Goal: Information Seeking & Learning: Compare options

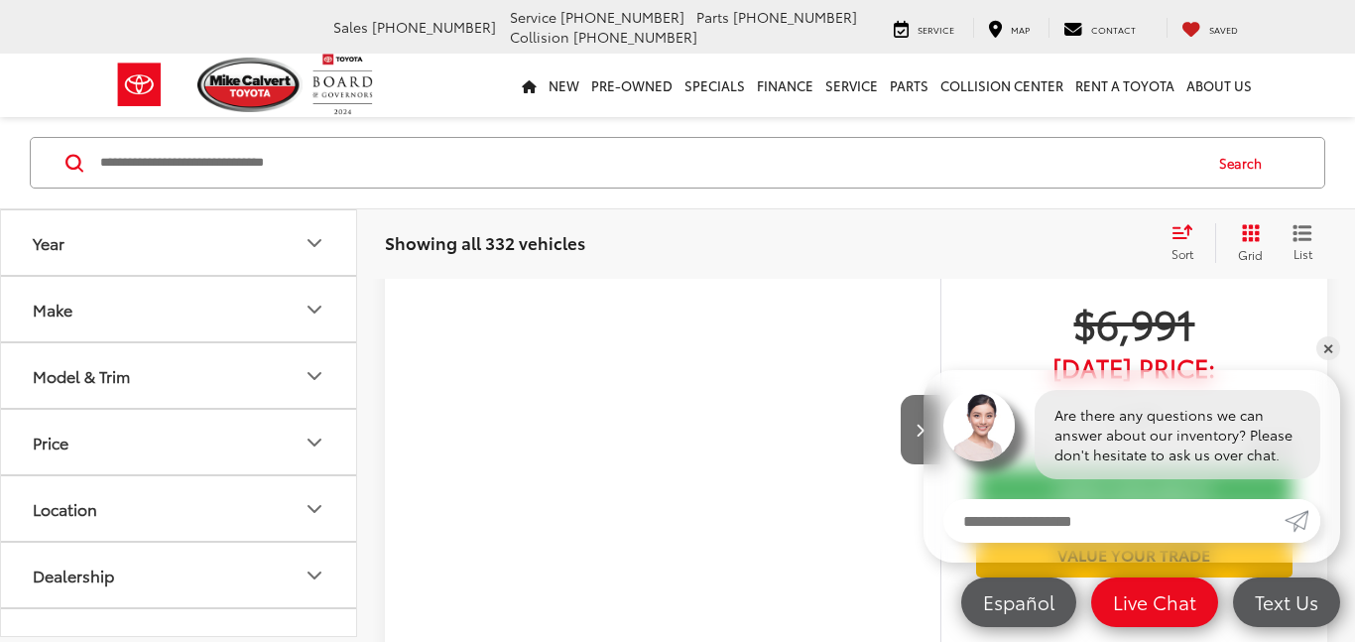
scroll to position [194, 0]
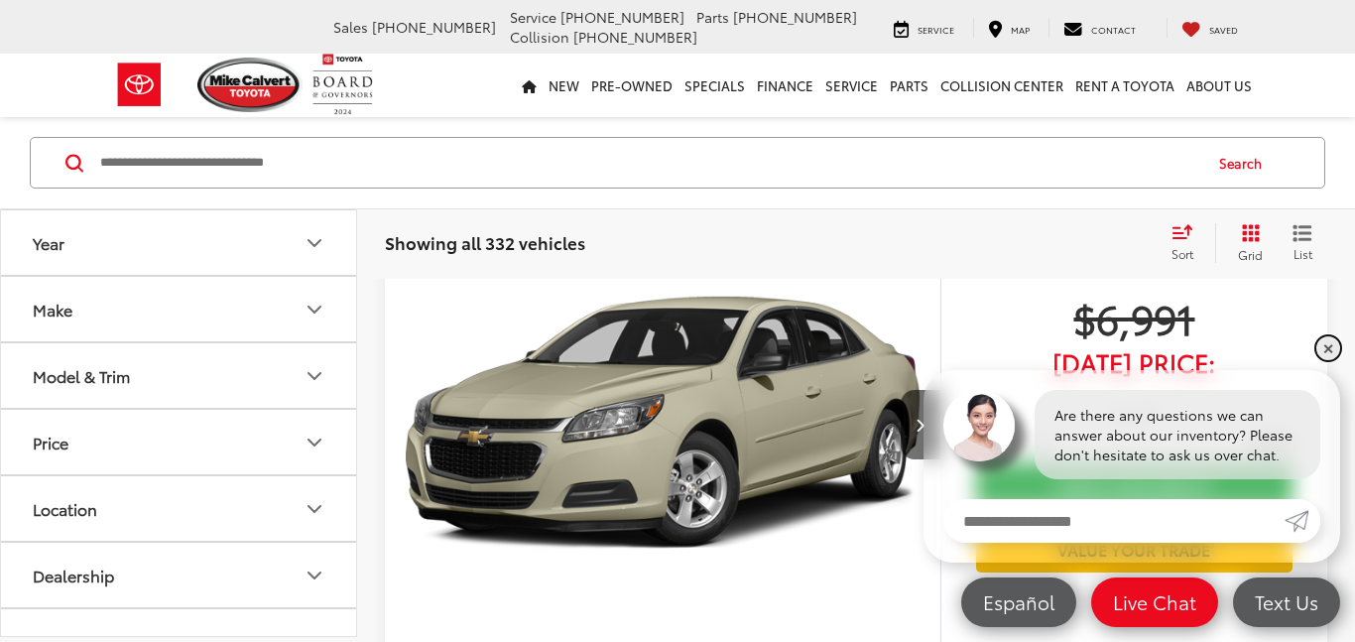
click at [1330, 348] on link "✕" at bounding box center [1328, 348] width 24 height 24
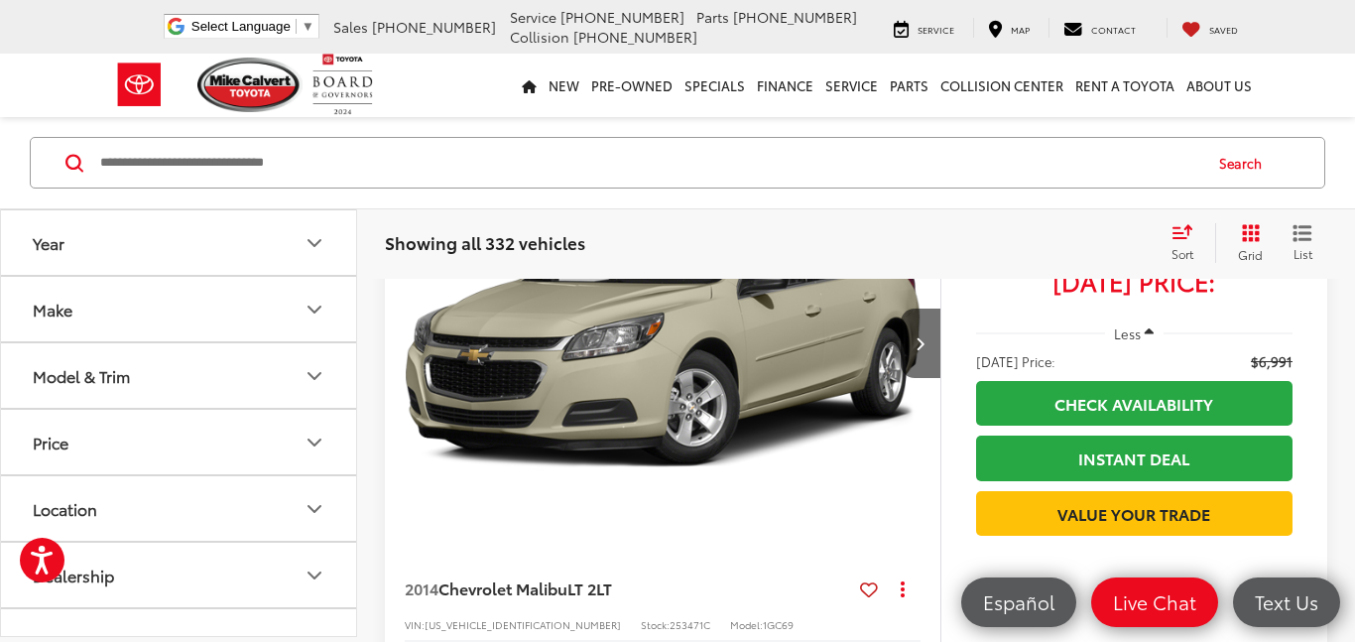
scroll to position [333, 0]
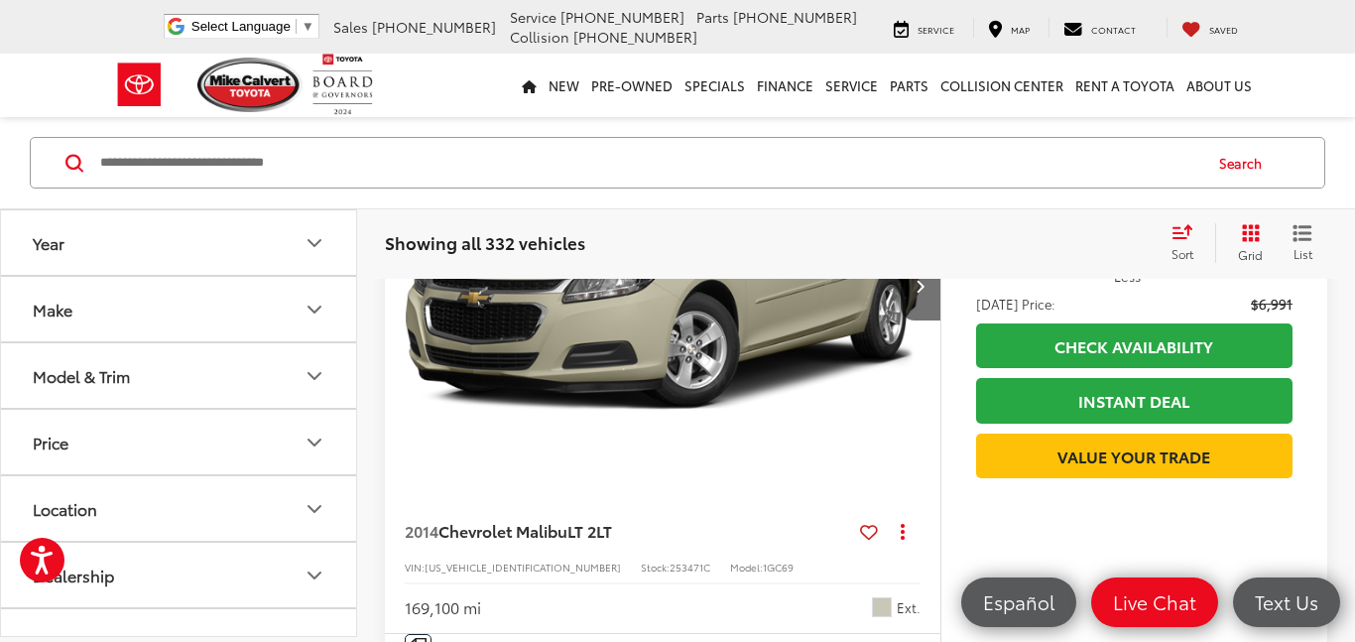
click at [872, 377] on img "2014 Chevrolet Malibu LT 2LT 0" at bounding box center [663, 285] width 559 height 419
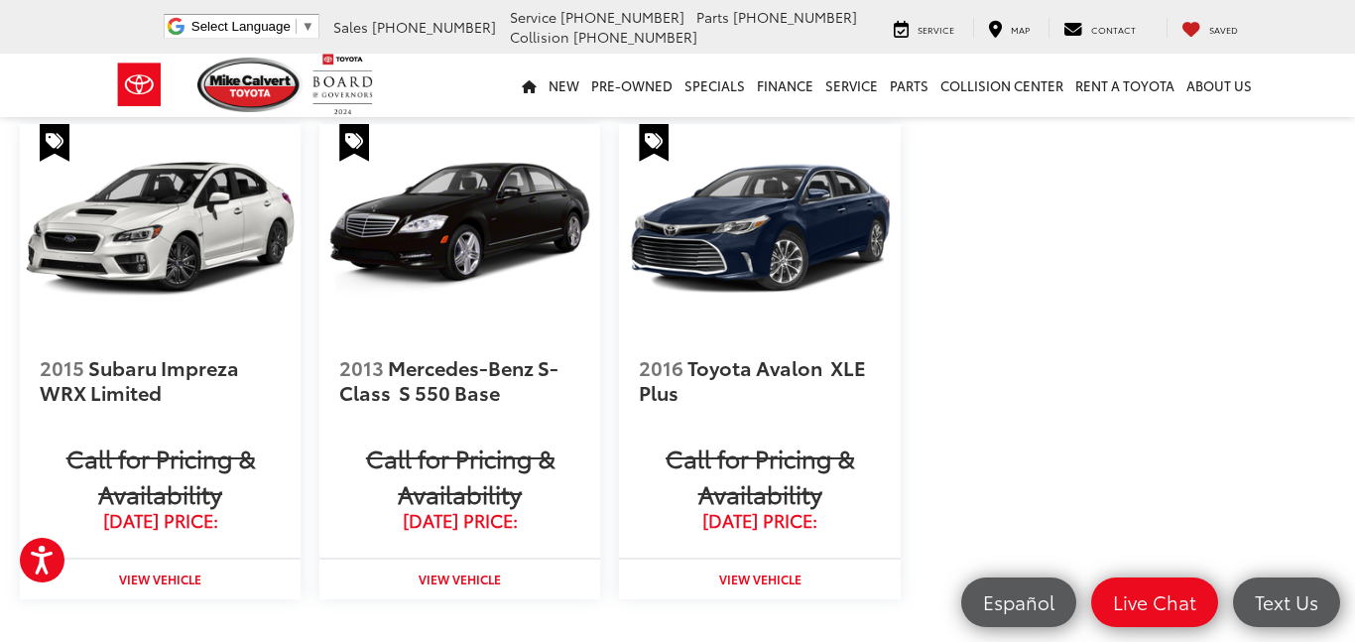
scroll to position [2247, 0]
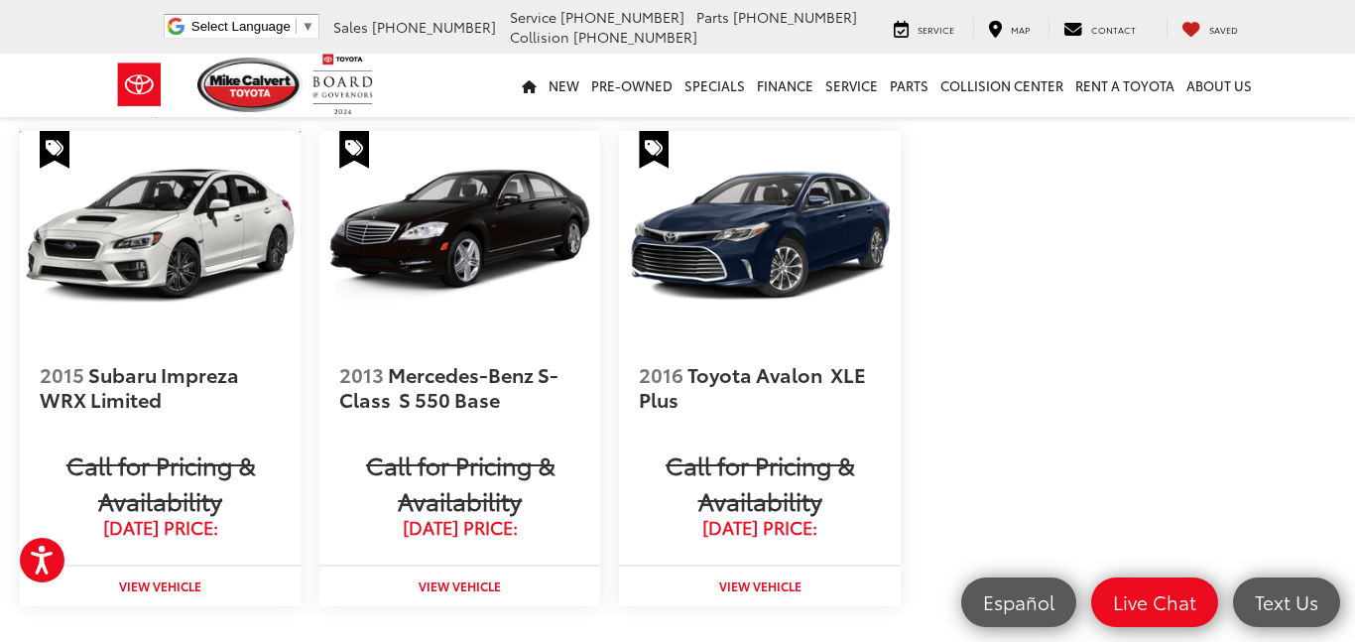
click at [161, 341] on img at bounding box center [160, 236] width 281 height 210
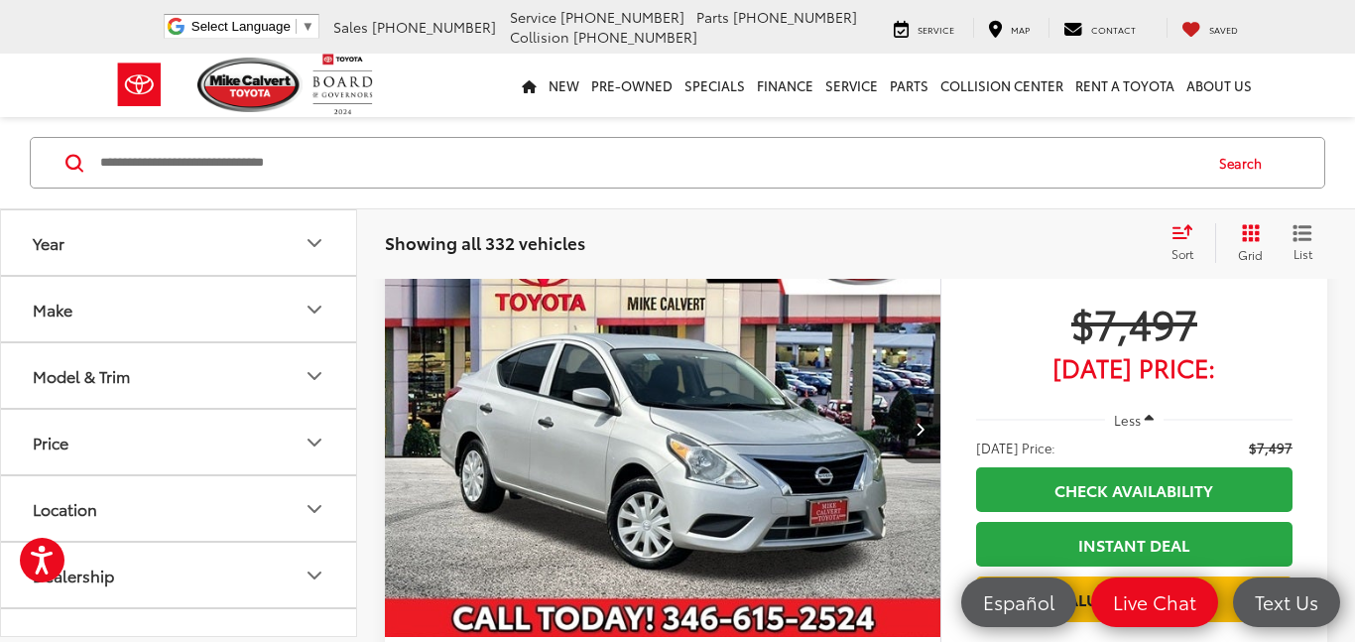
scroll to position [4450, 0]
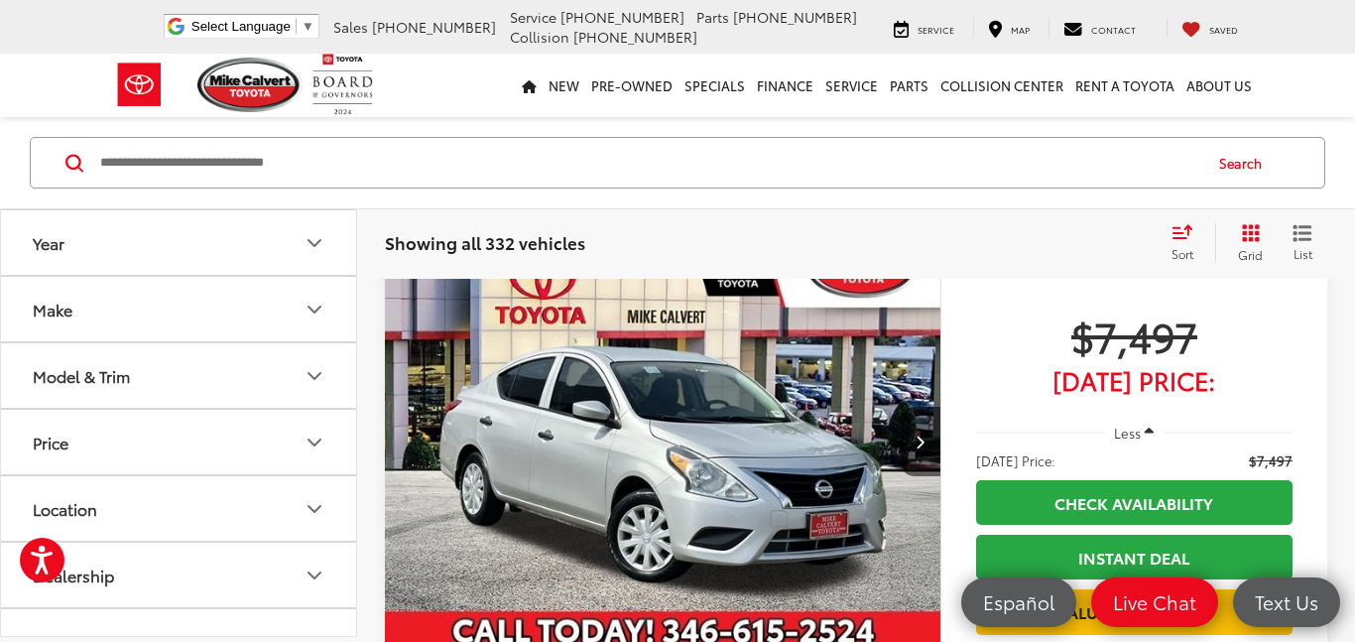
click at [677, 444] on img "2018 Nissan Versa 1.6 S Plus 0" at bounding box center [663, 442] width 559 height 419
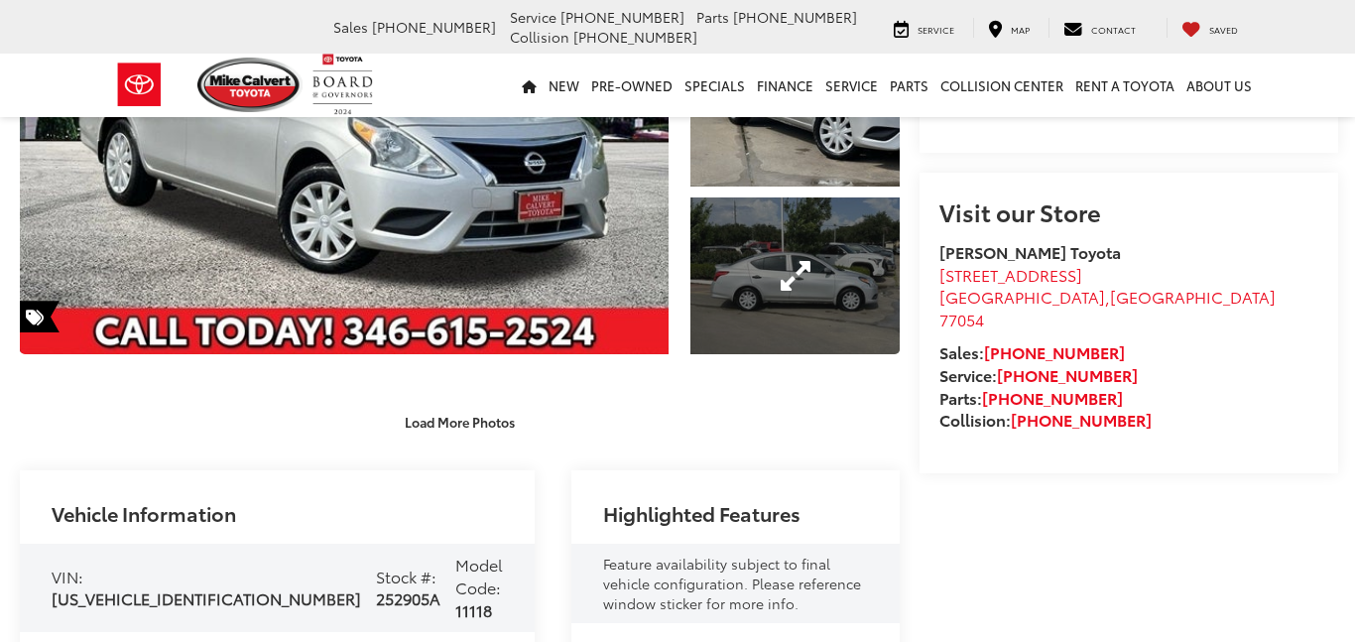
scroll to position [310, 0]
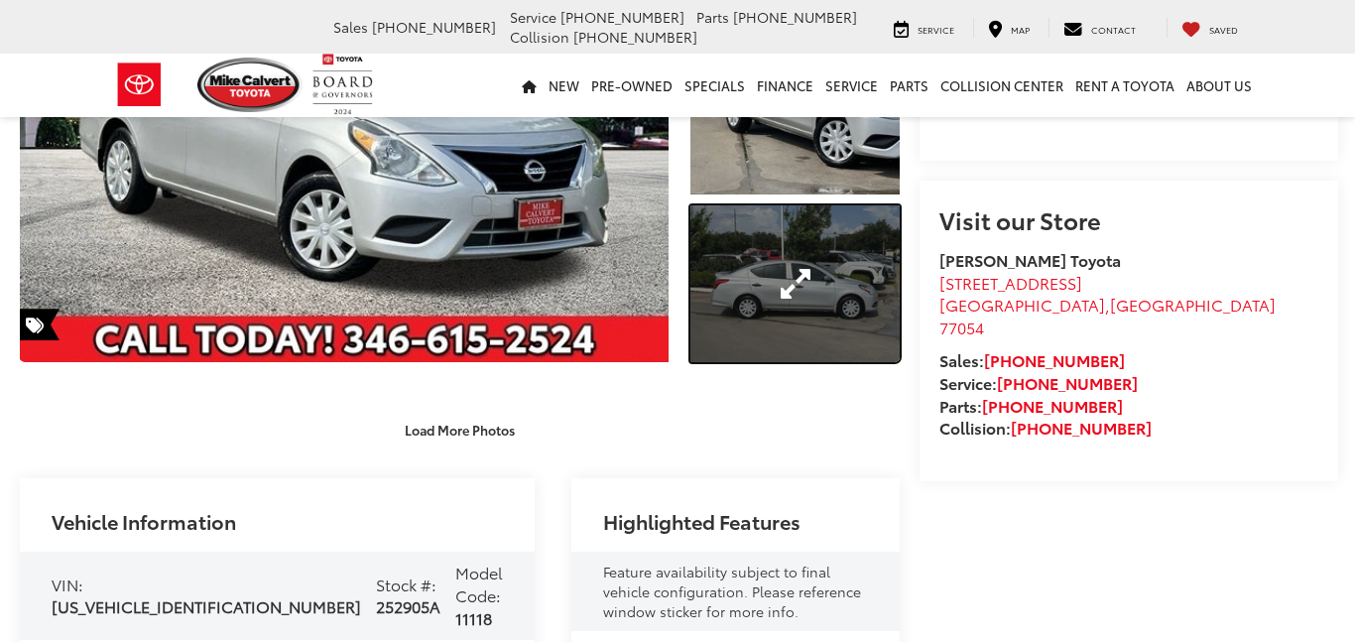
click at [703, 306] on link "Expand Photo 3" at bounding box center [794, 283] width 209 height 157
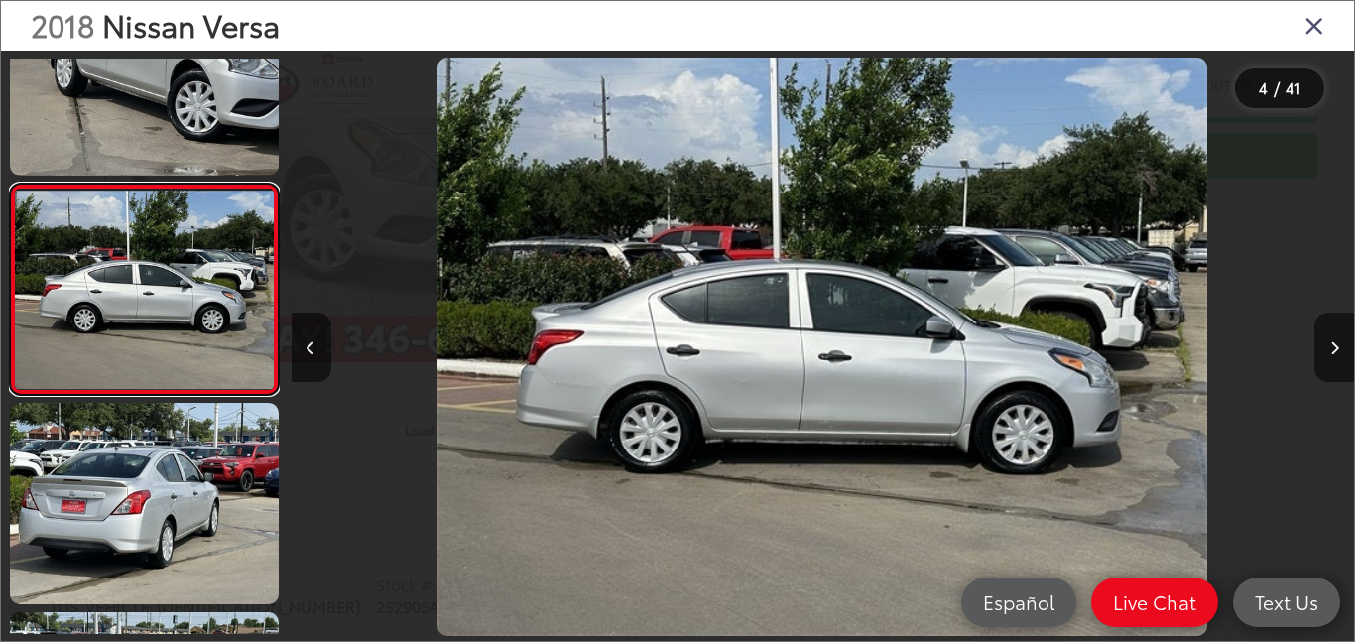
scroll to position [0, 0]
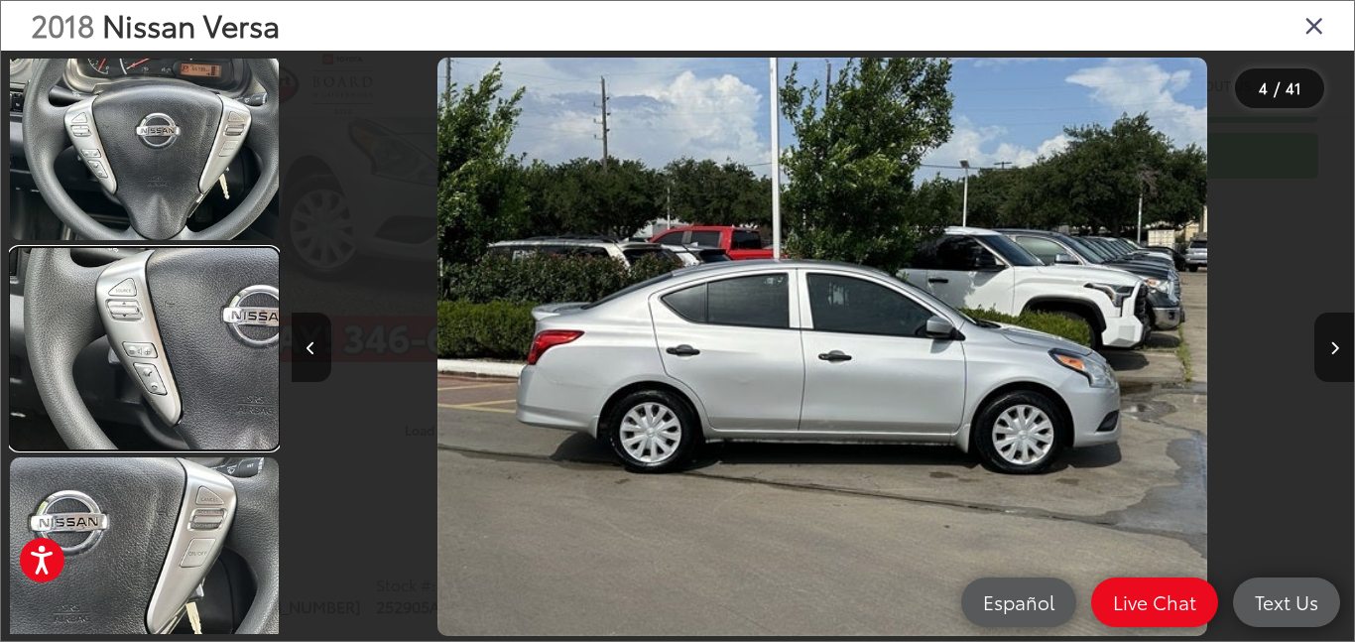
click at [189, 363] on link at bounding box center [144, 348] width 269 height 201
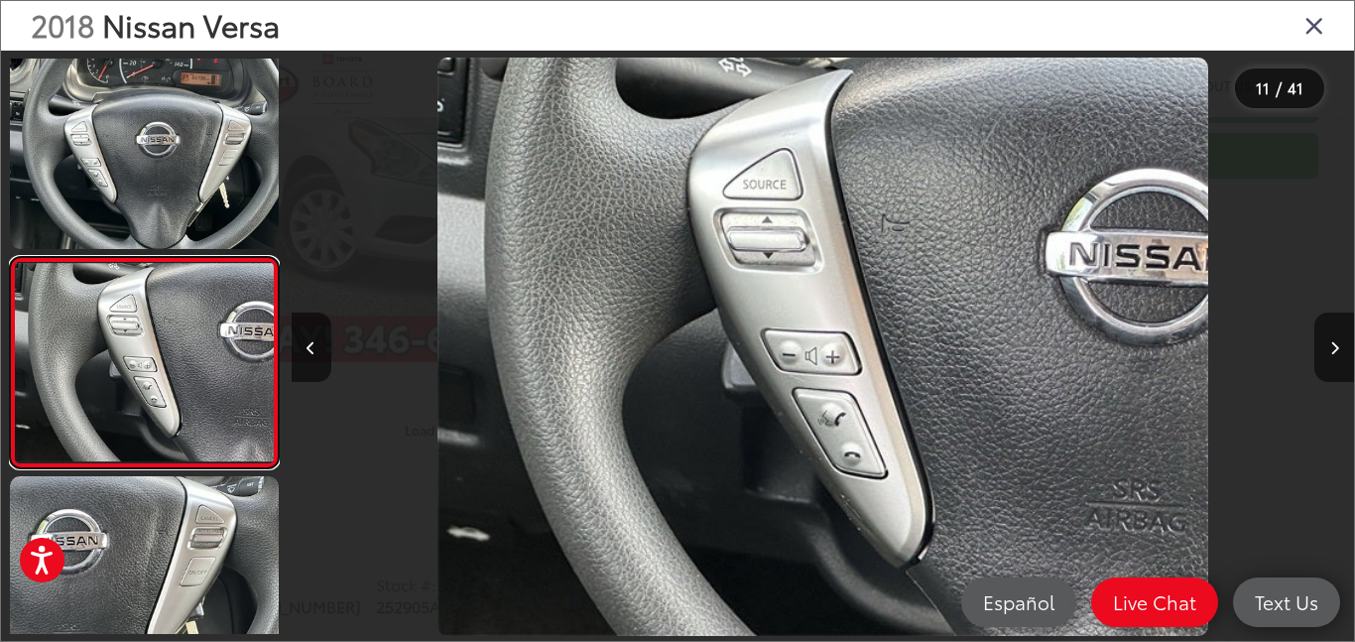
scroll to position [1899, 0]
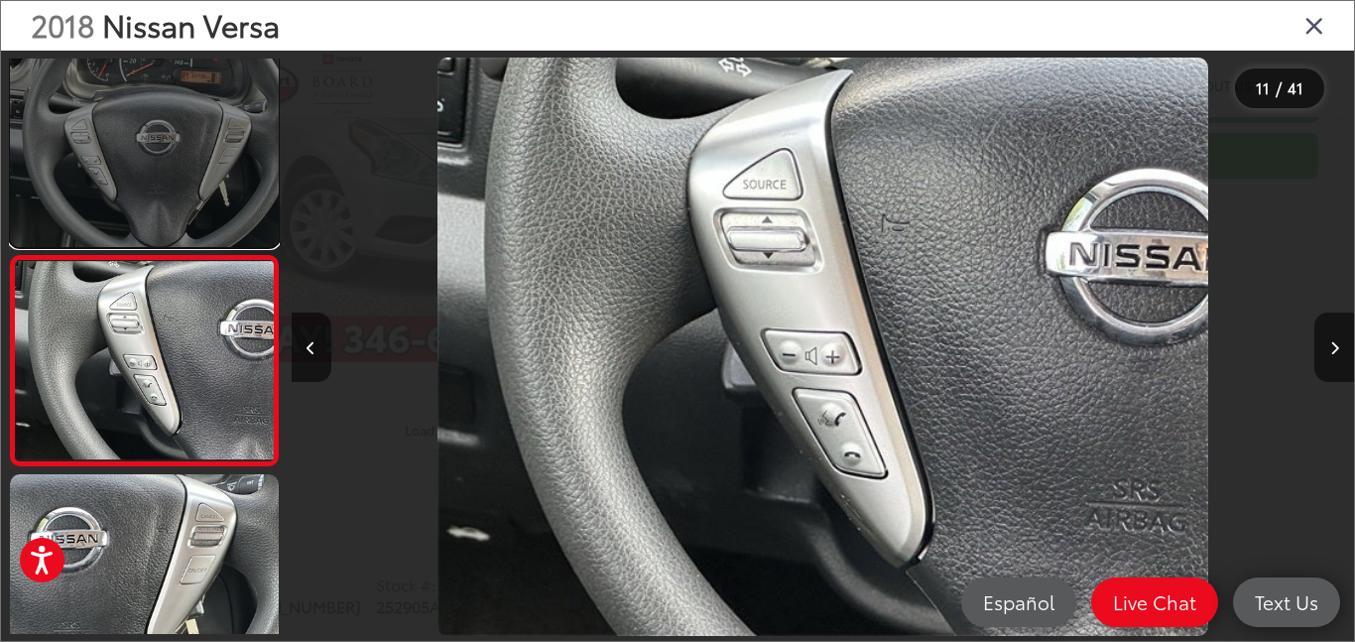
click at [218, 229] on link at bounding box center [144, 146] width 269 height 201
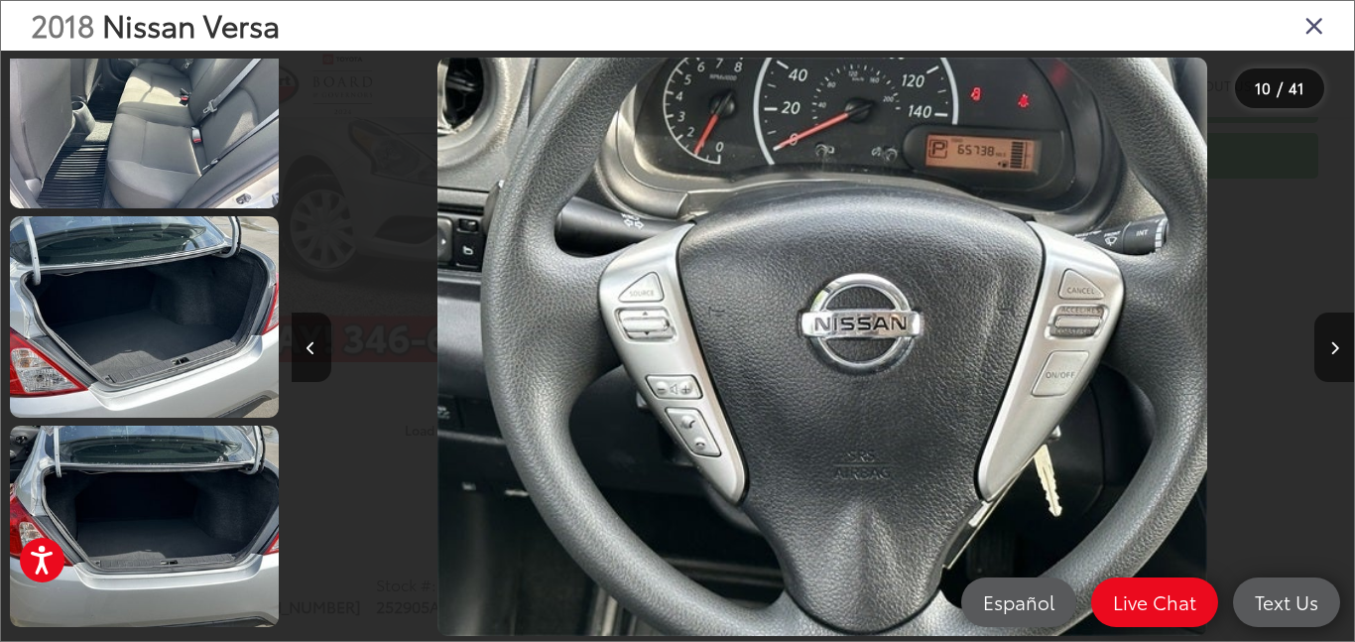
scroll to position [3836, 0]
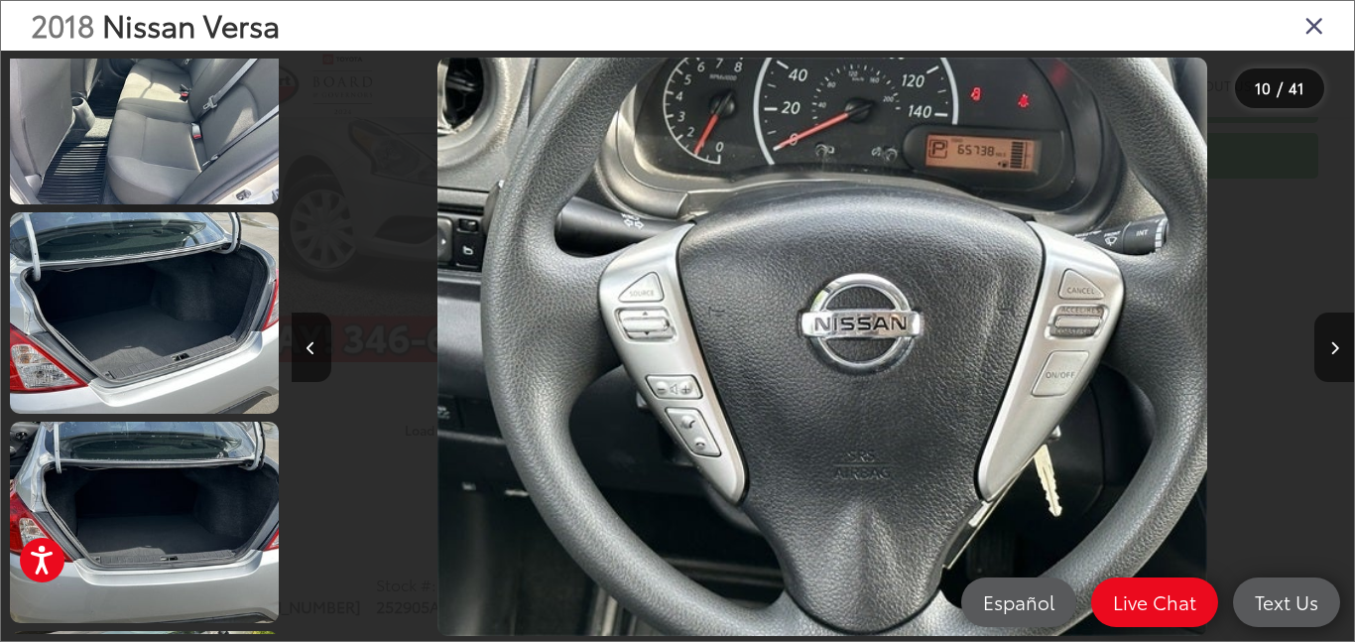
click at [1312, 27] on icon "Close gallery" at bounding box center [1315, 25] width 20 height 26
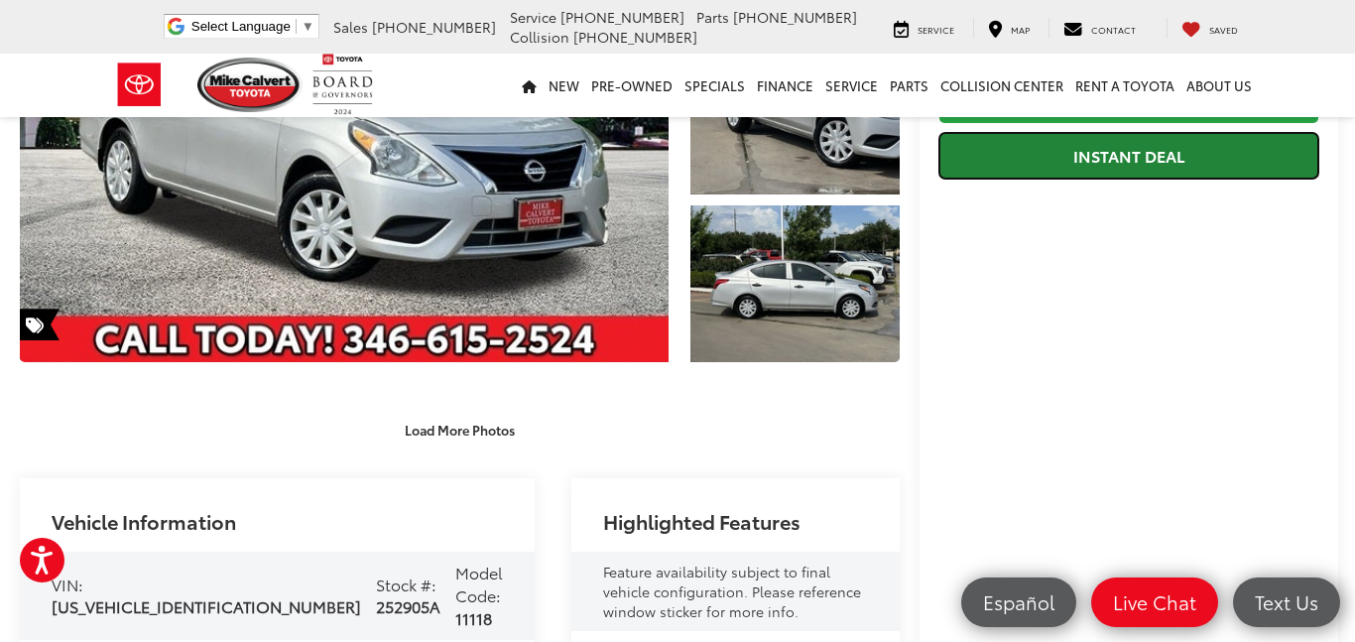
click at [1030, 133] on link "Instant Deal" at bounding box center [1129, 155] width 379 height 45
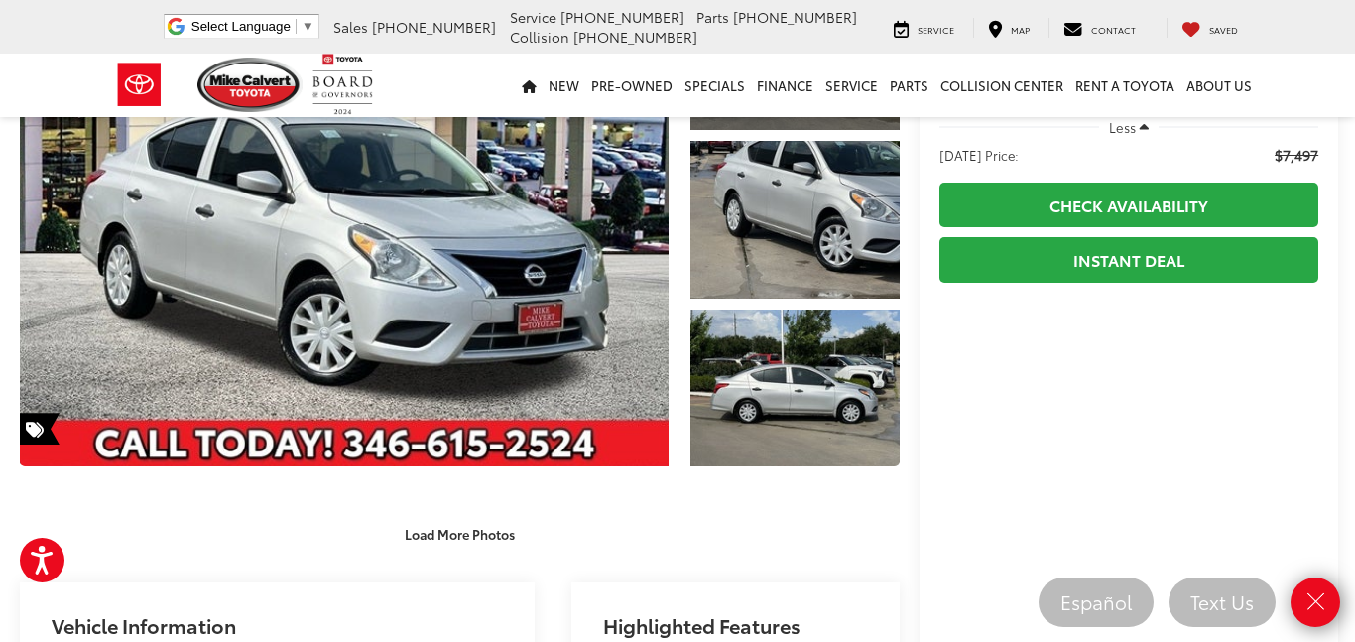
scroll to position [0, 0]
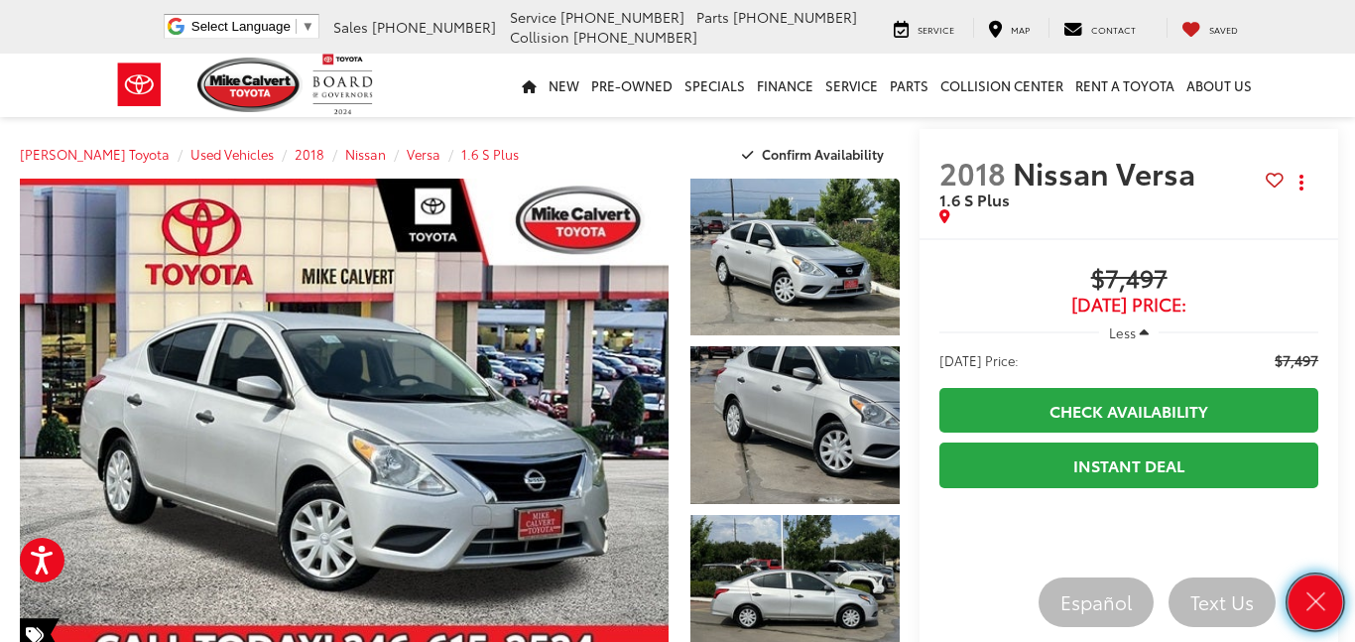
click at [1319, 595] on icon "Close" at bounding box center [1316, 602] width 28 height 28
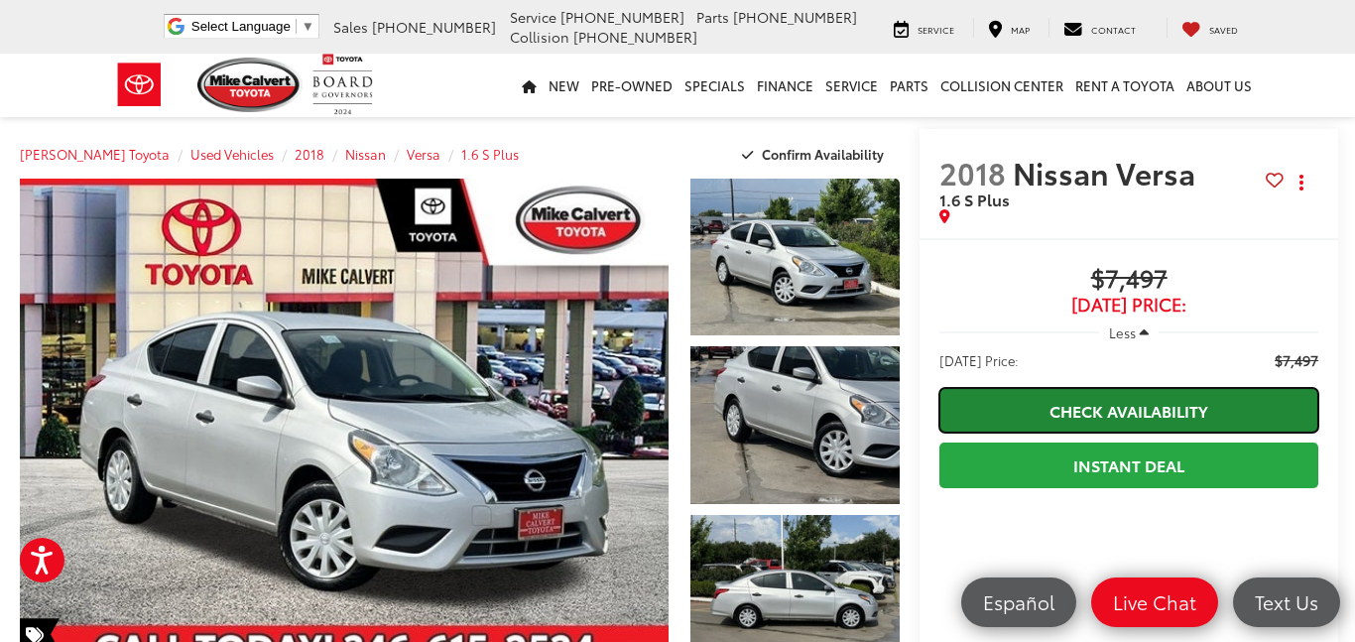
click at [1167, 388] on link "Check Availability" at bounding box center [1129, 410] width 379 height 45
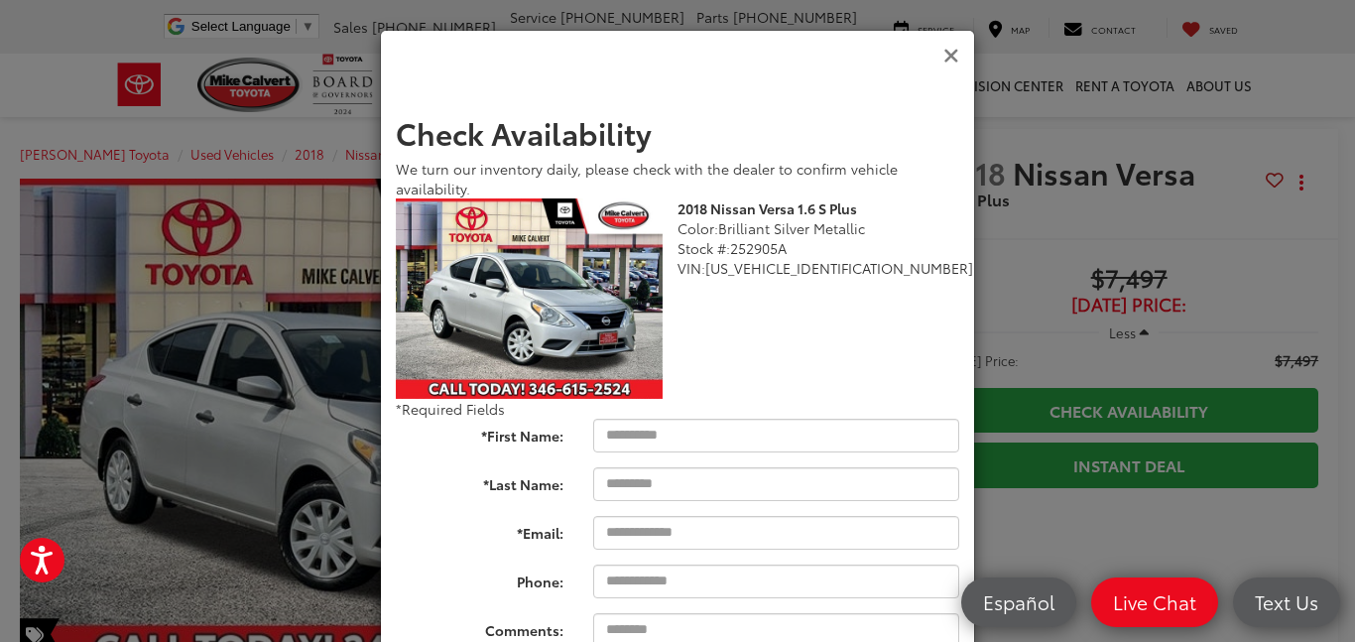
click at [949, 54] on icon "Close" at bounding box center [951, 56] width 16 height 21
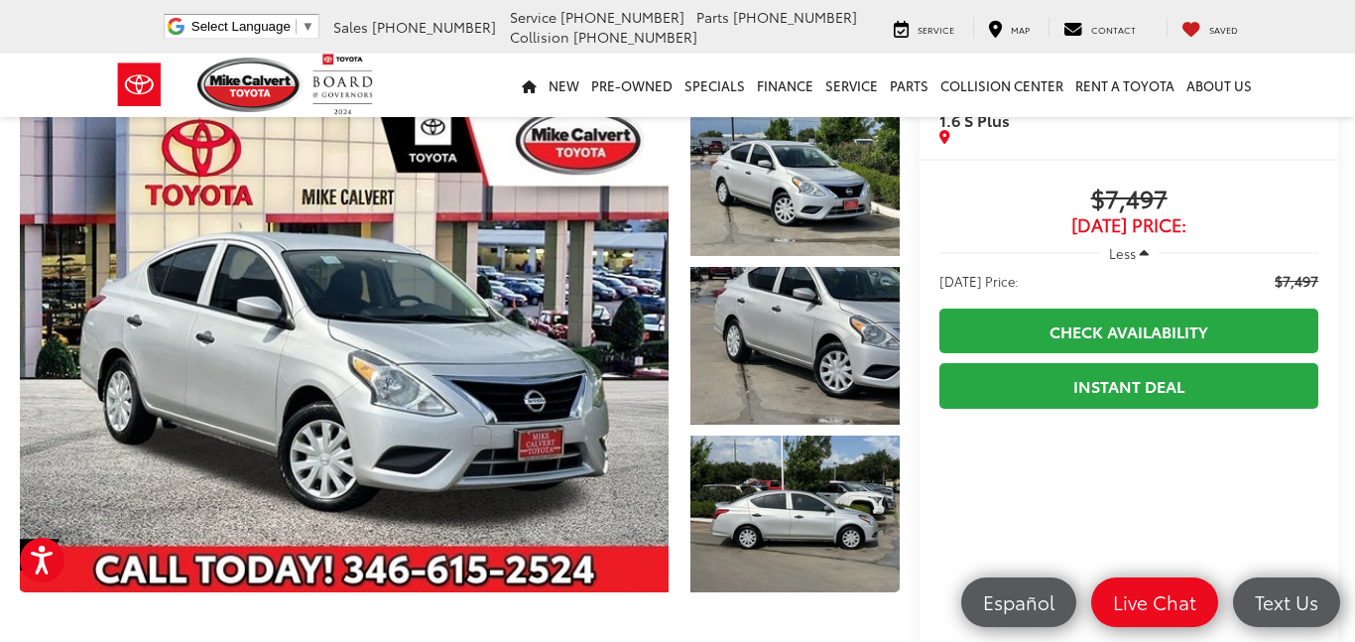
scroll to position [94, 0]
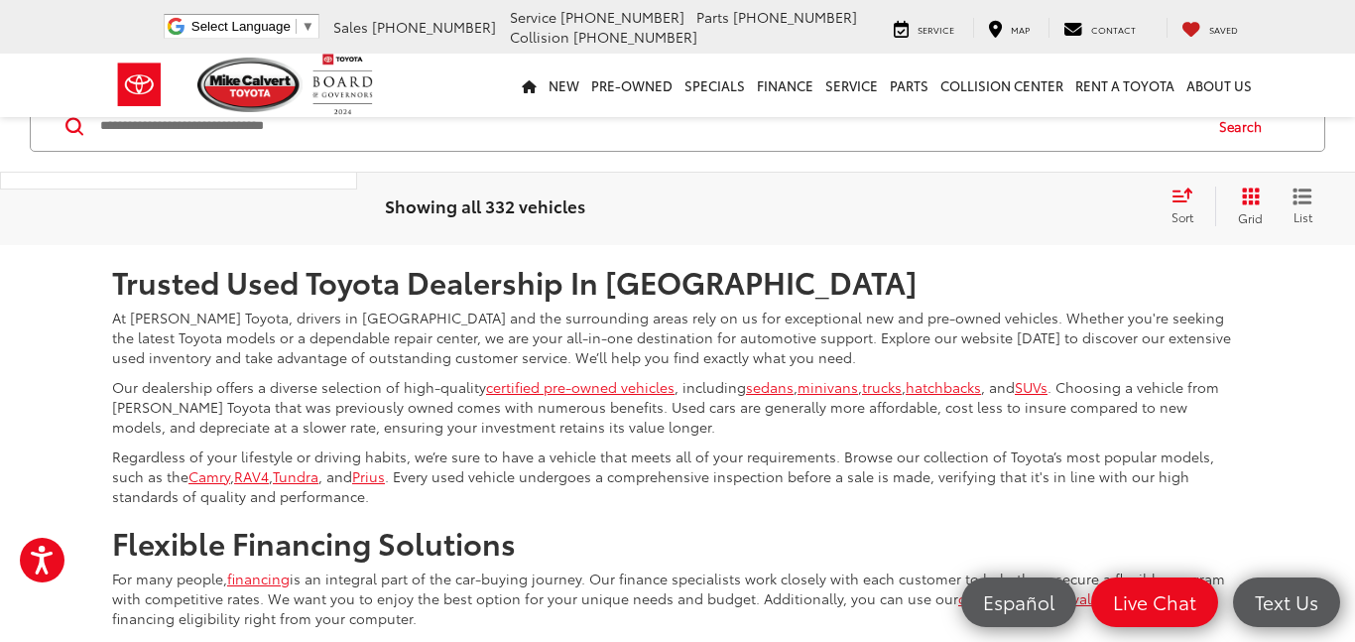
scroll to position [8673, 0]
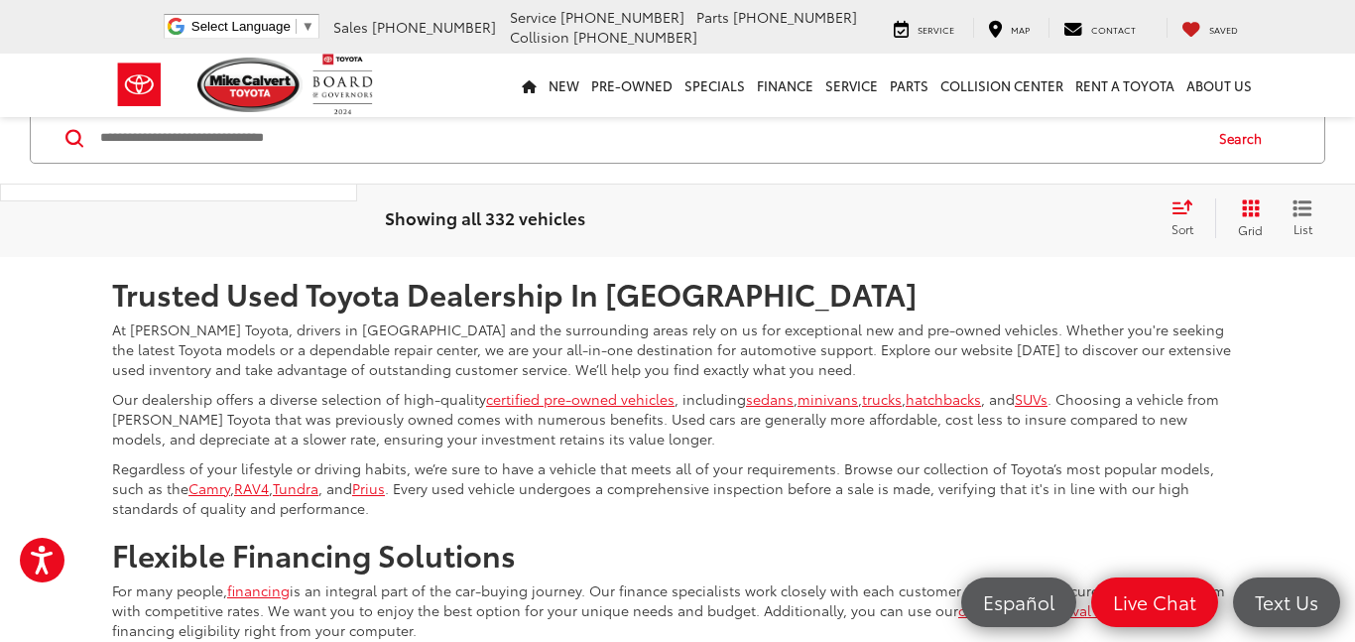
click at [957, 216] on link "2" at bounding box center [972, 199] width 31 height 36
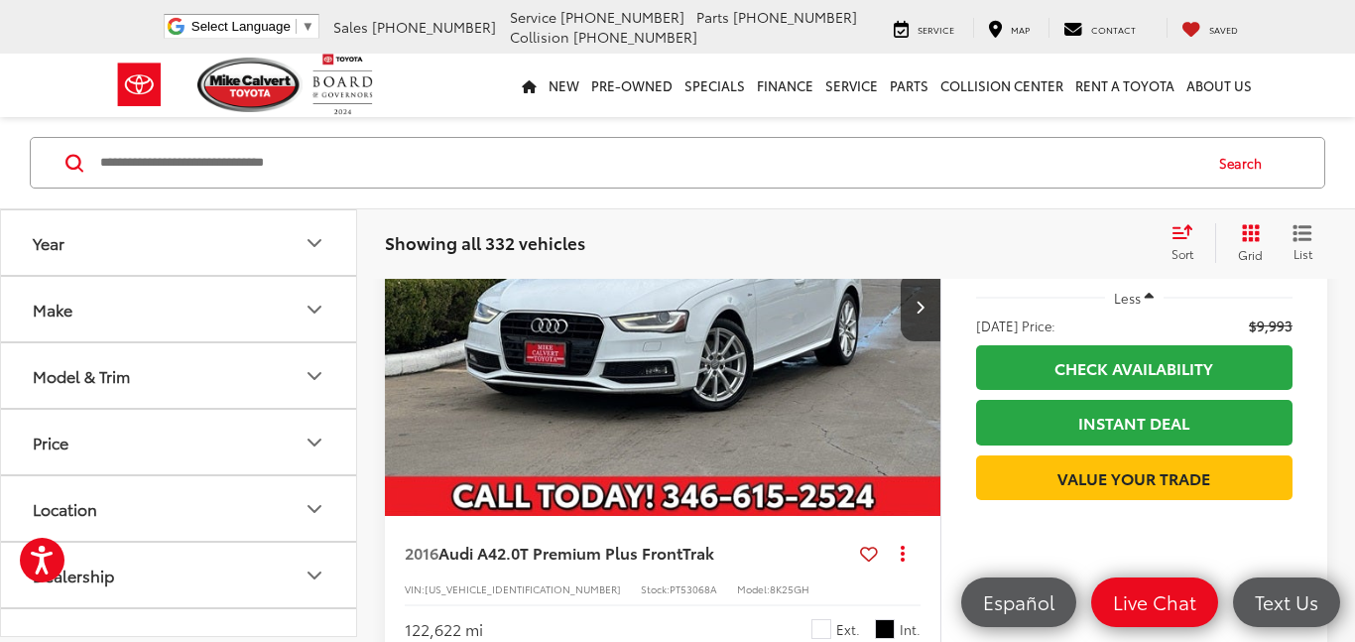
scroll to position [3858, 0]
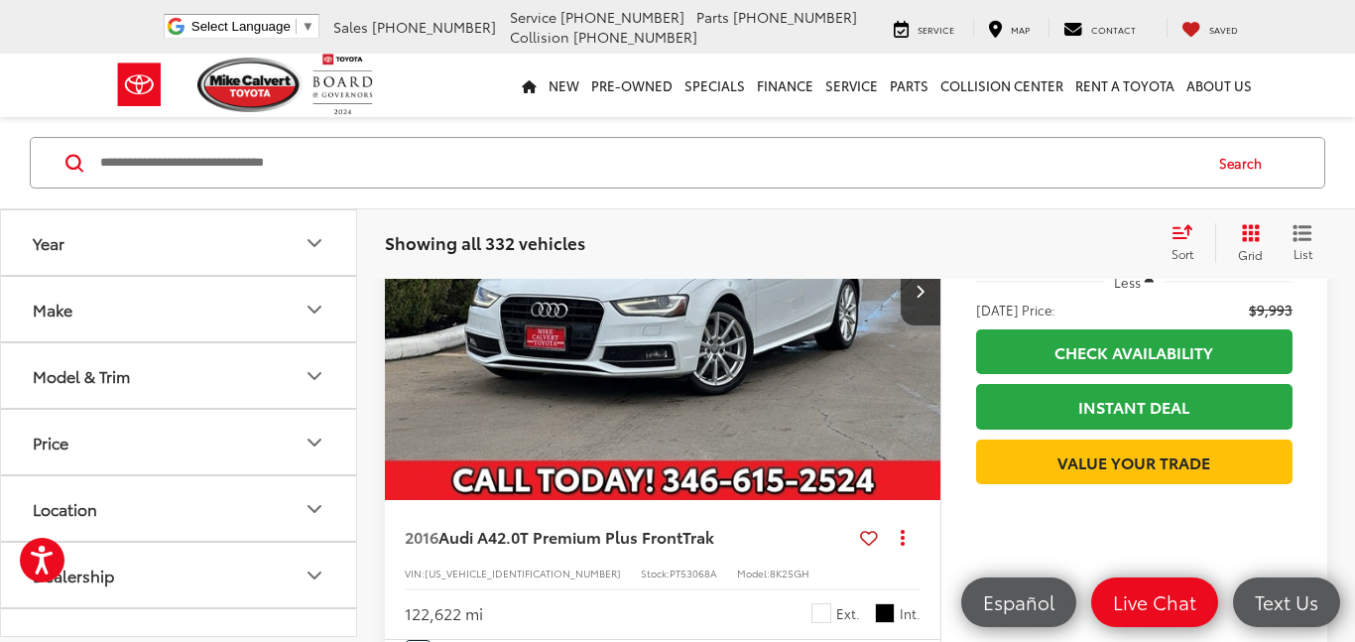
click at [777, 408] on img "2016 Audi A4 2.0T Premium Plus FrontTrak 0" at bounding box center [663, 291] width 559 height 419
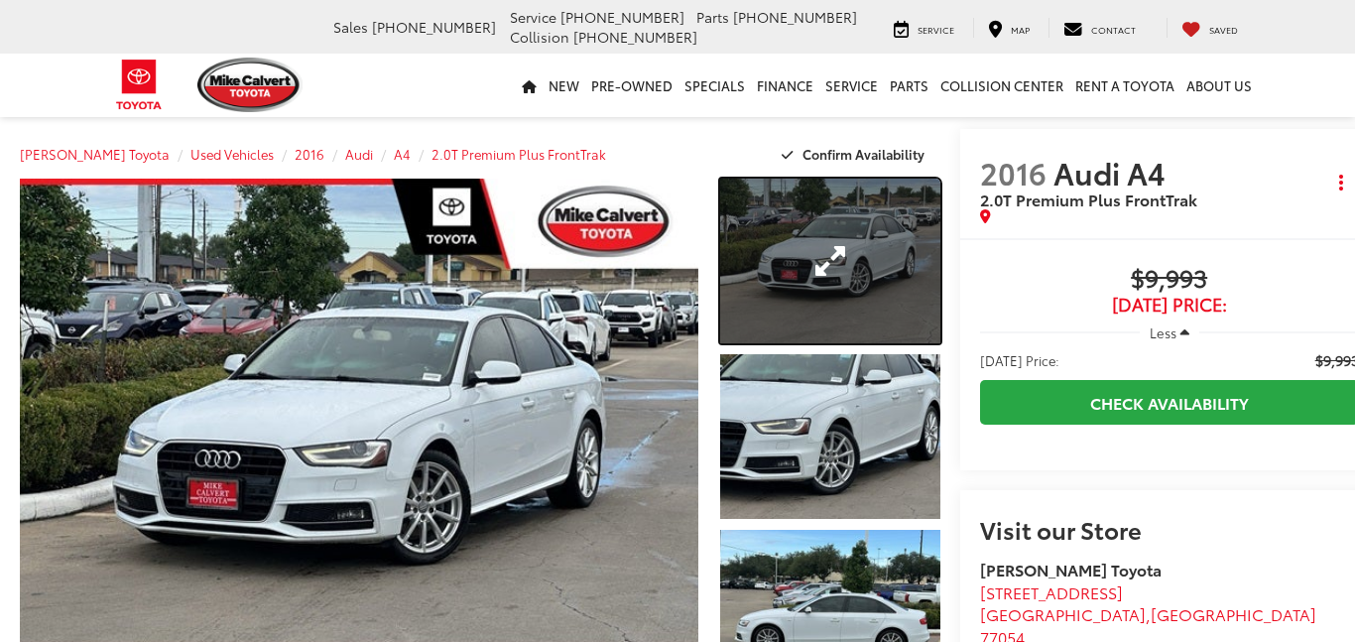
click at [763, 258] on link "Expand Photo 1" at bounding box center [829, 261] width 219 height 165
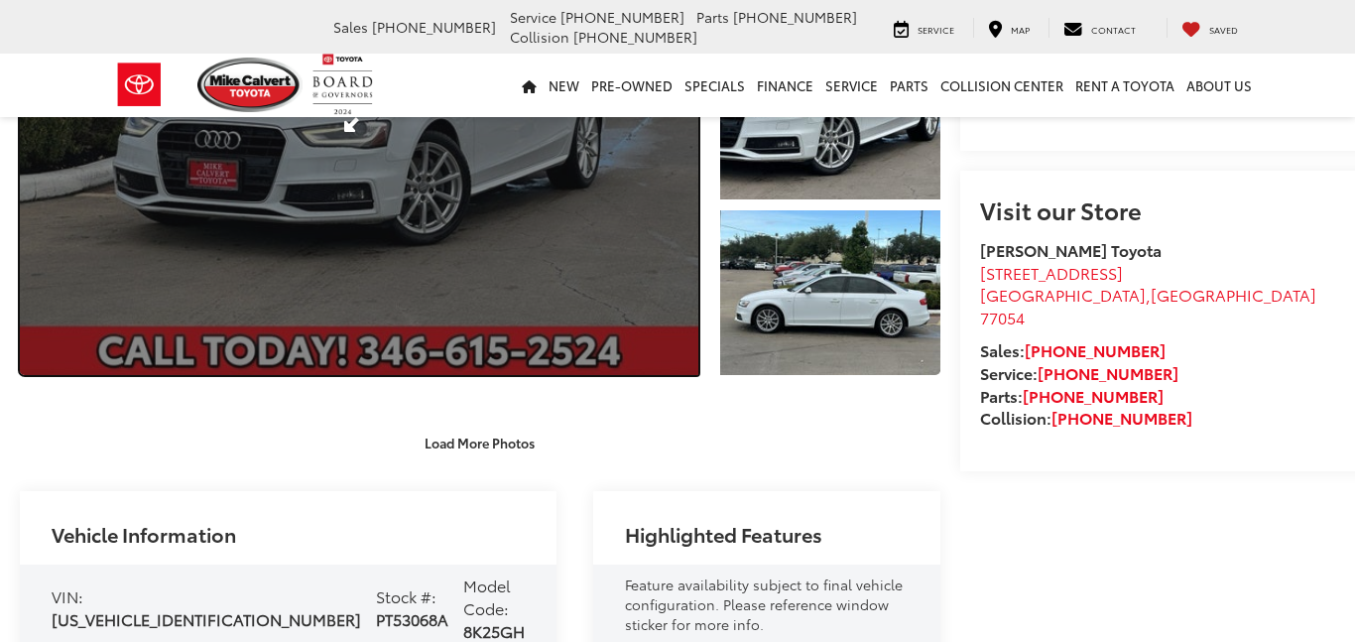
click at [536, 375] on link "Expand Photo 0" at bounding box center [359, 117] width 679 height 516
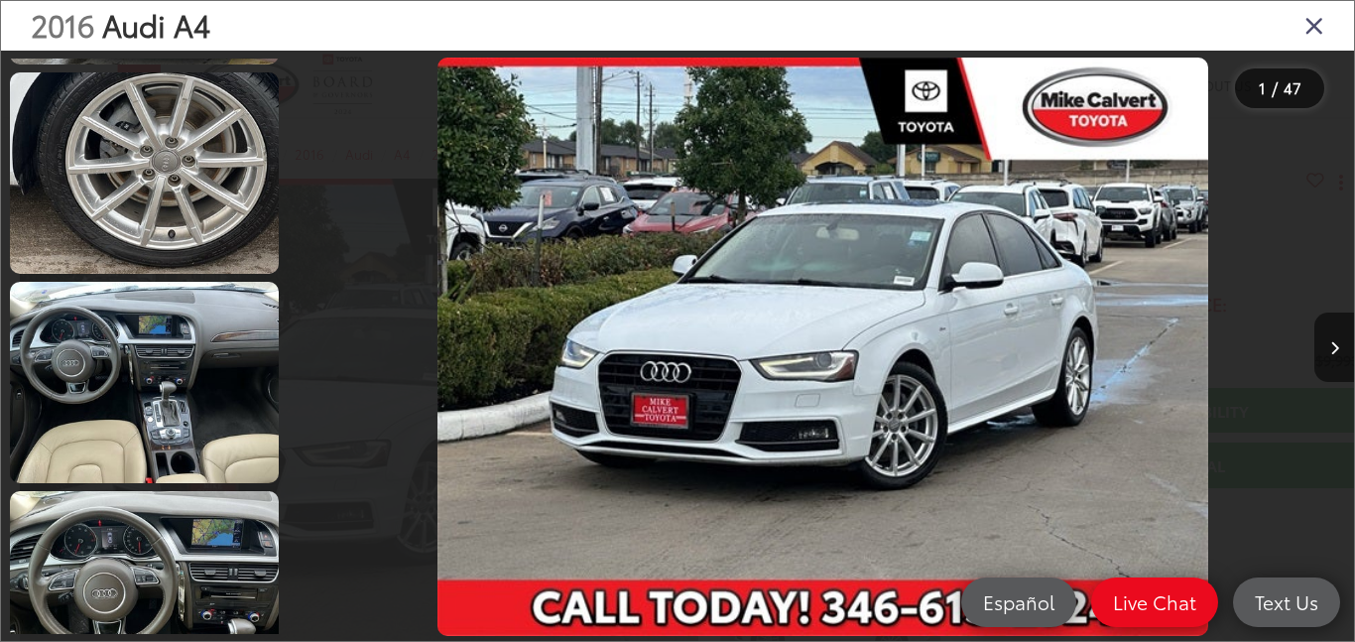
scroll to position [1475, 0]
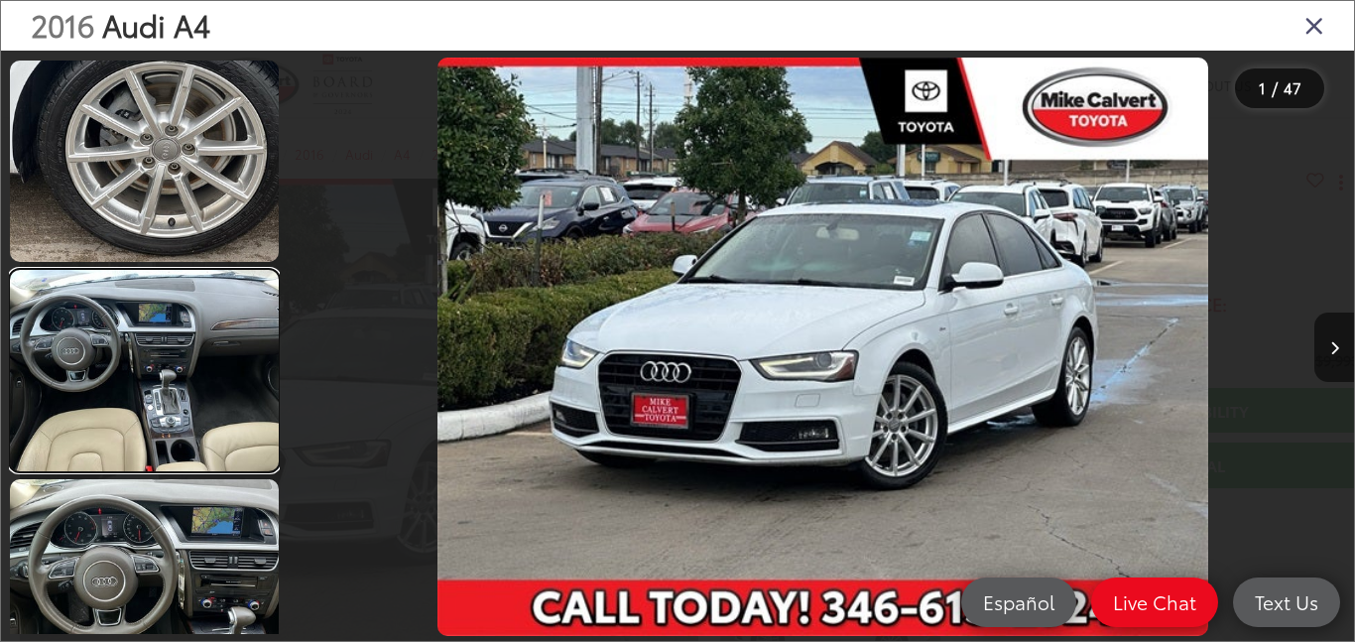
click at [256, 372] on link at bounding box center [144, 370] width 269 height 201
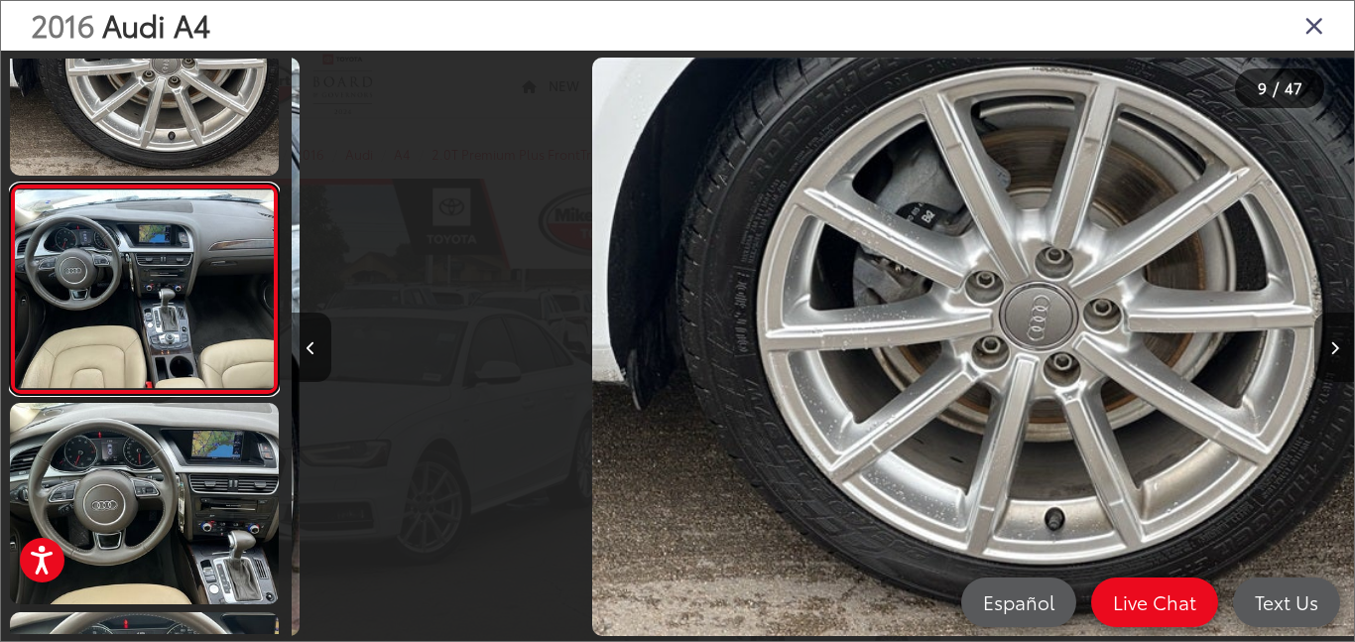
scroll to position [0, 8502]
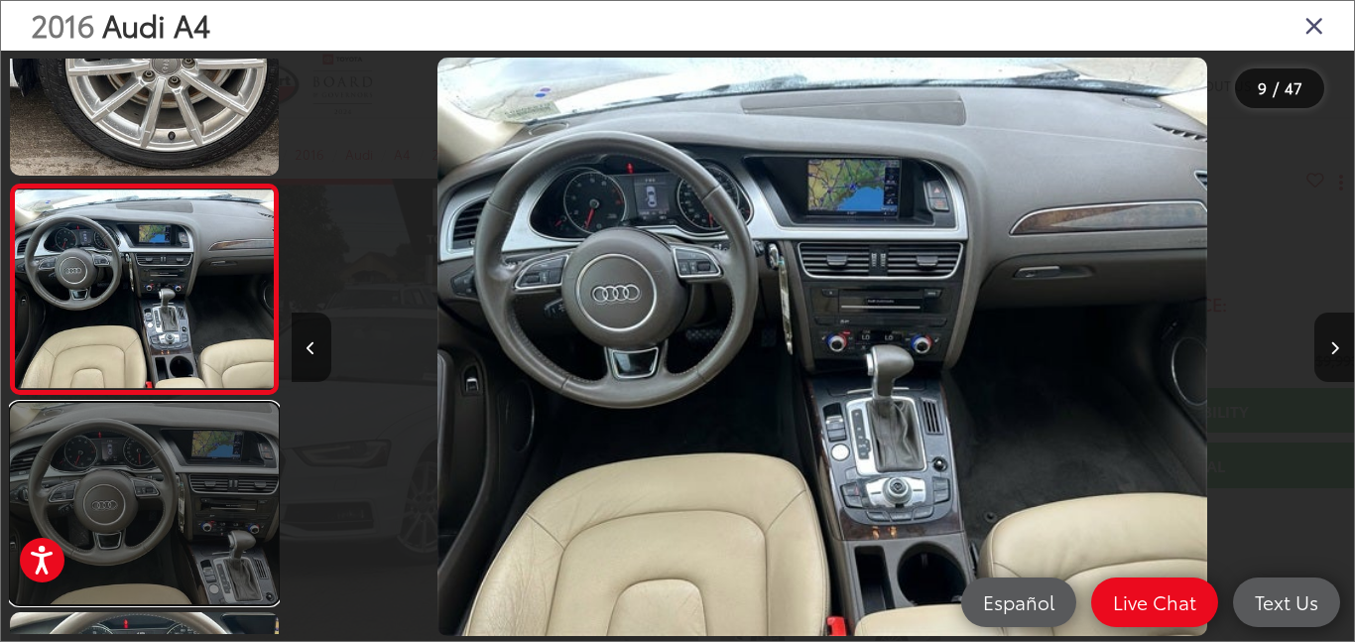
click at [229, 499] on link at bounding box center [144, 503] width 269 height 201
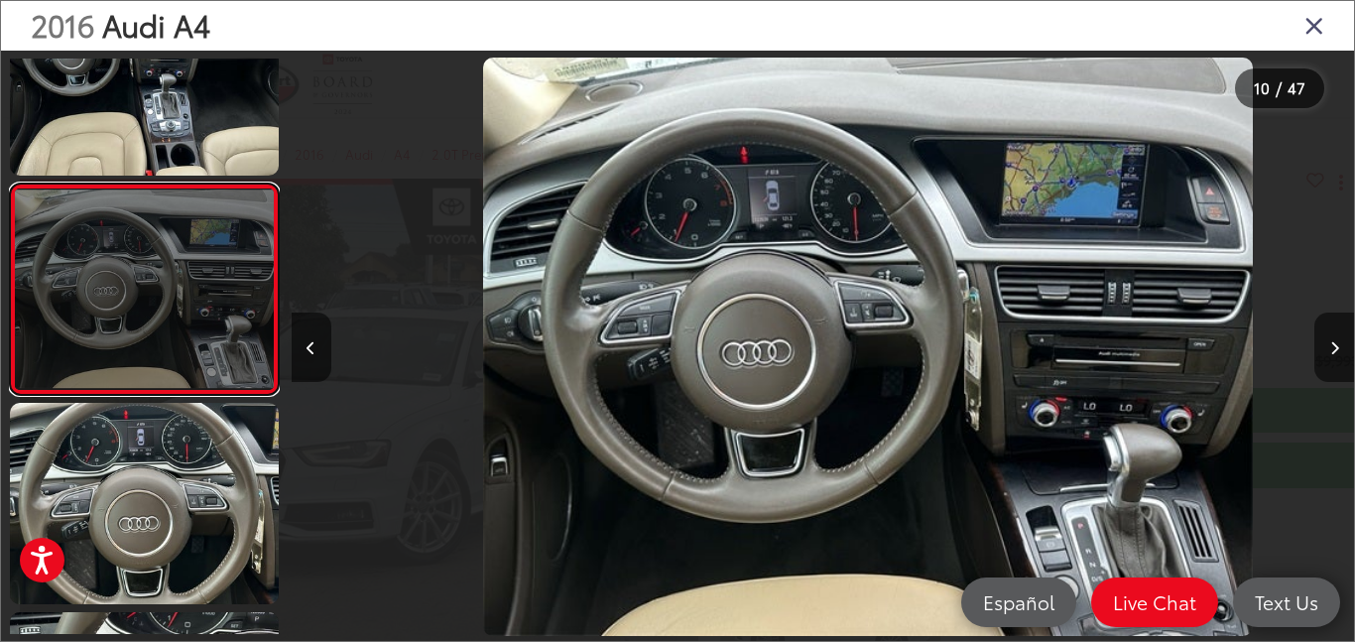
scroll to position [0, 9565]
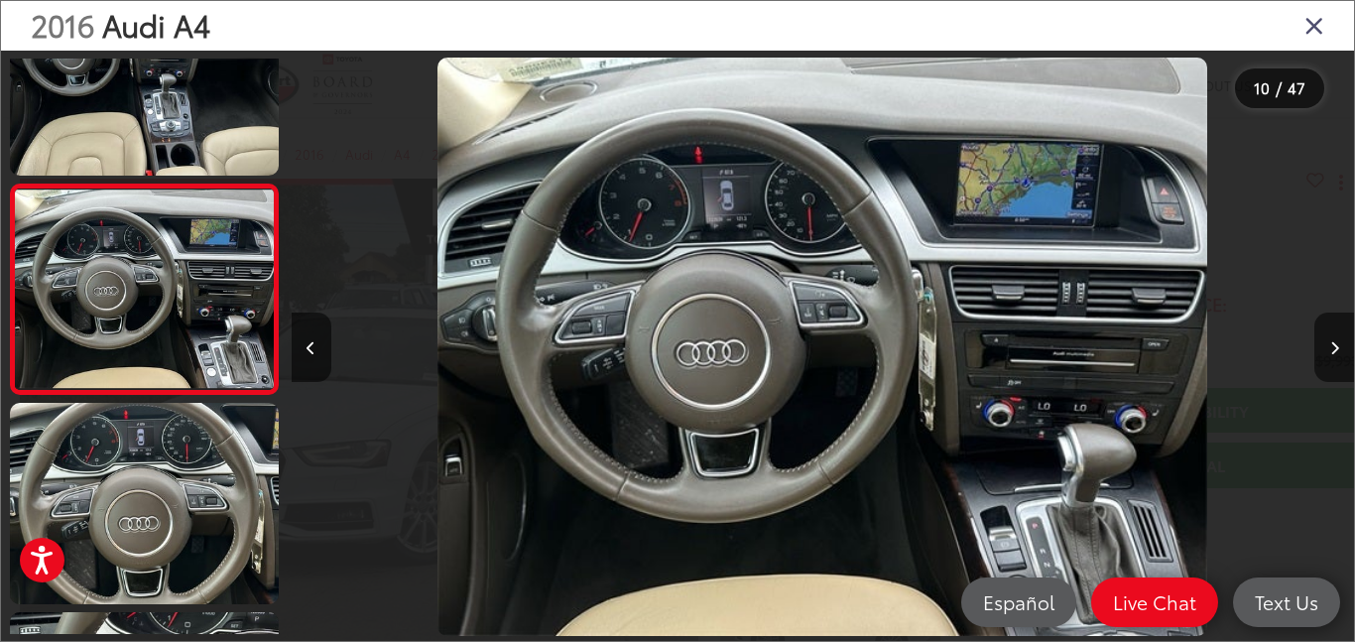
click at [1308, 33] on icon "Close gallery" at bounding box center [1315, 25] width 20 height 26
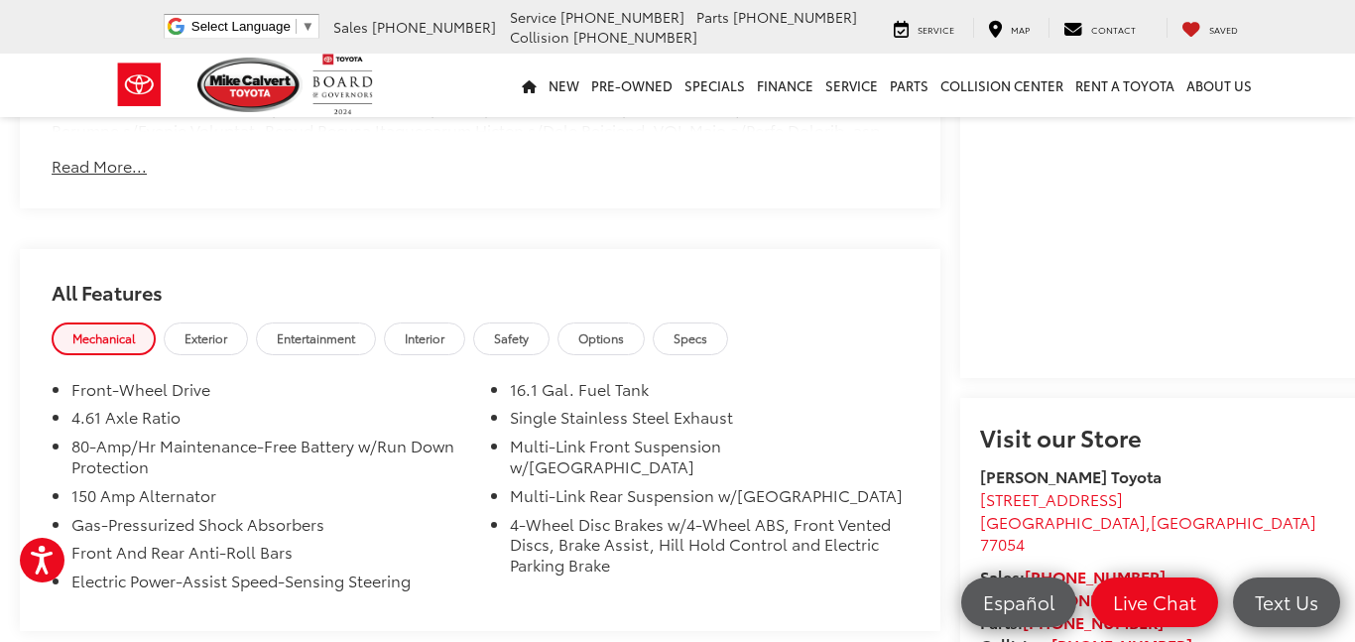
scroll to position [1446, 0]
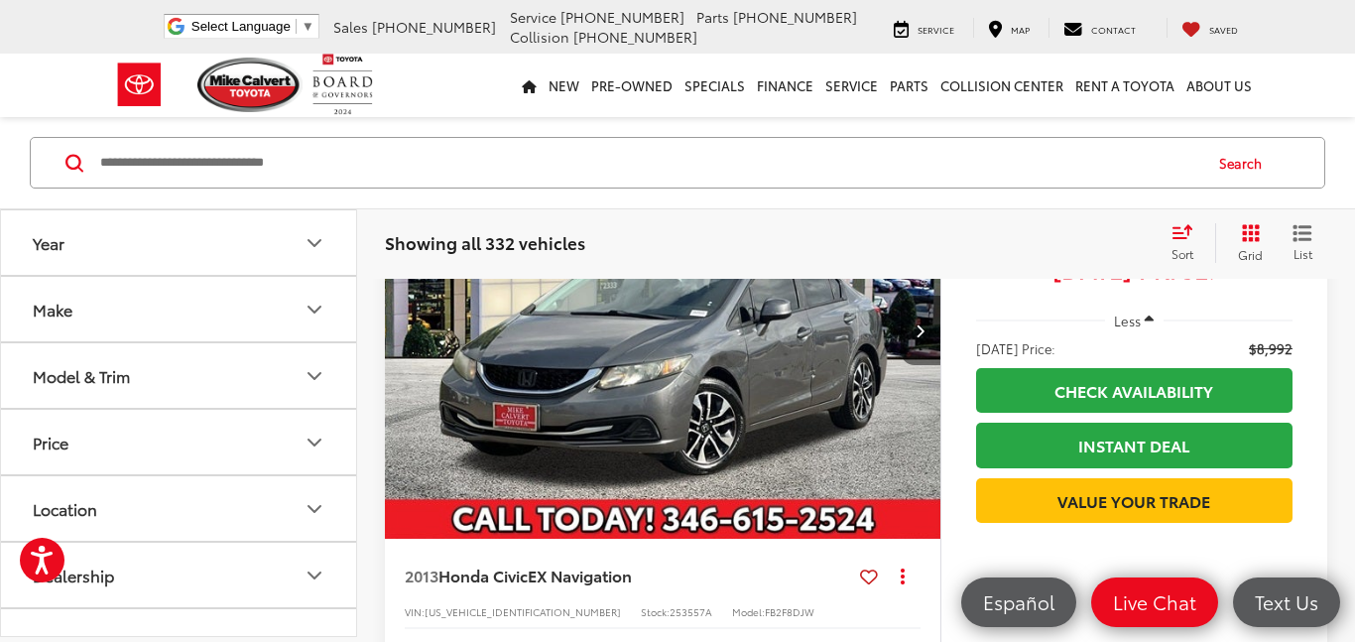
scroll to position [277, 0]
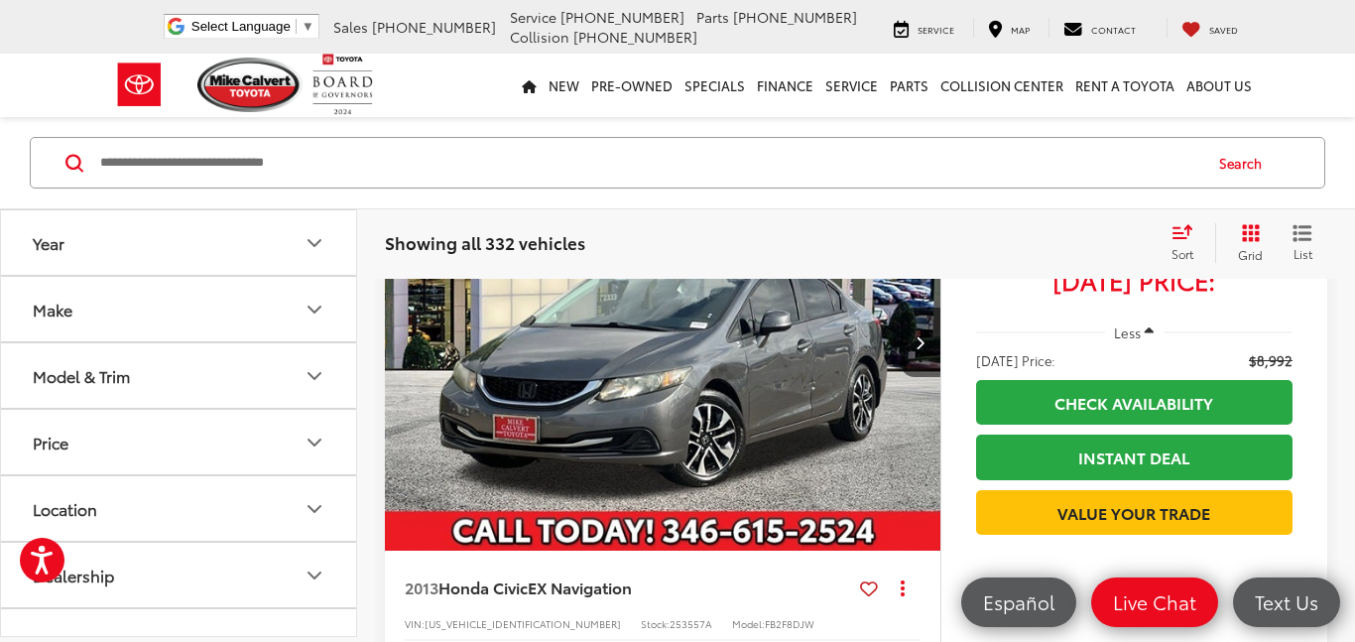
click at [237, 248] on button "Year" at bounding box center [179, 242] width 357 height 64
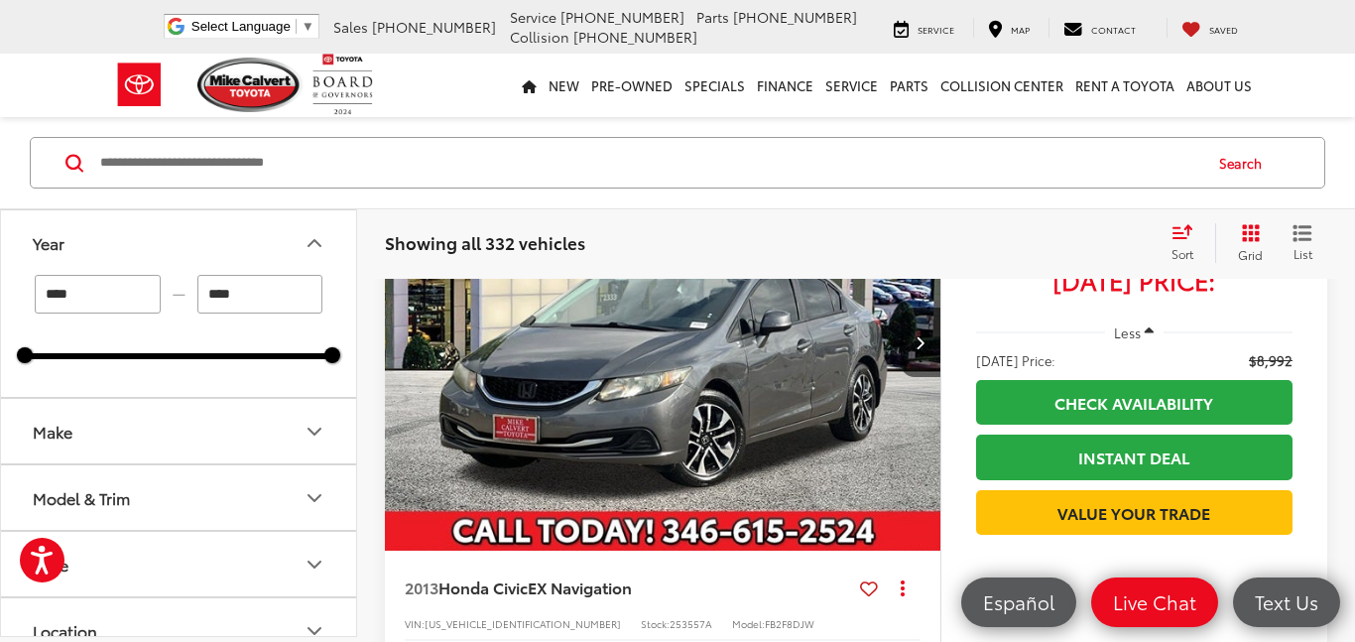
click at [113, 297] on input "****" at bounding box center [98, 294] width 126 height 39
type input "*"
type input "****"
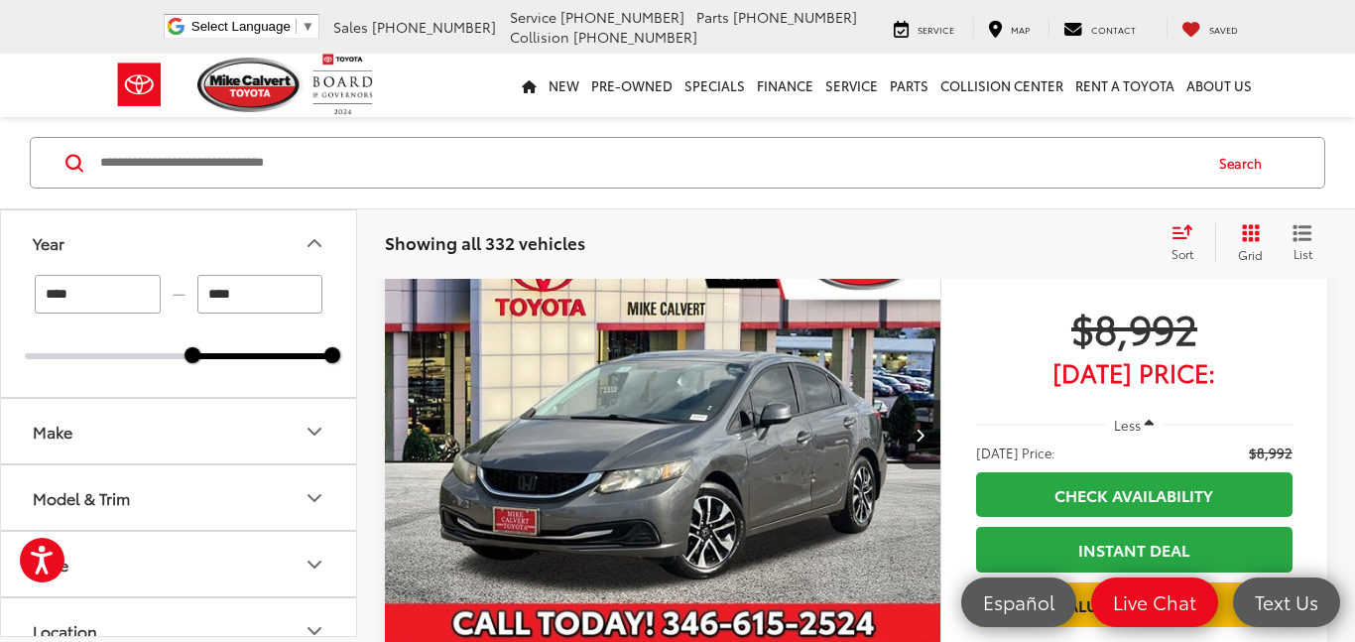
scroll to position [128, 0]
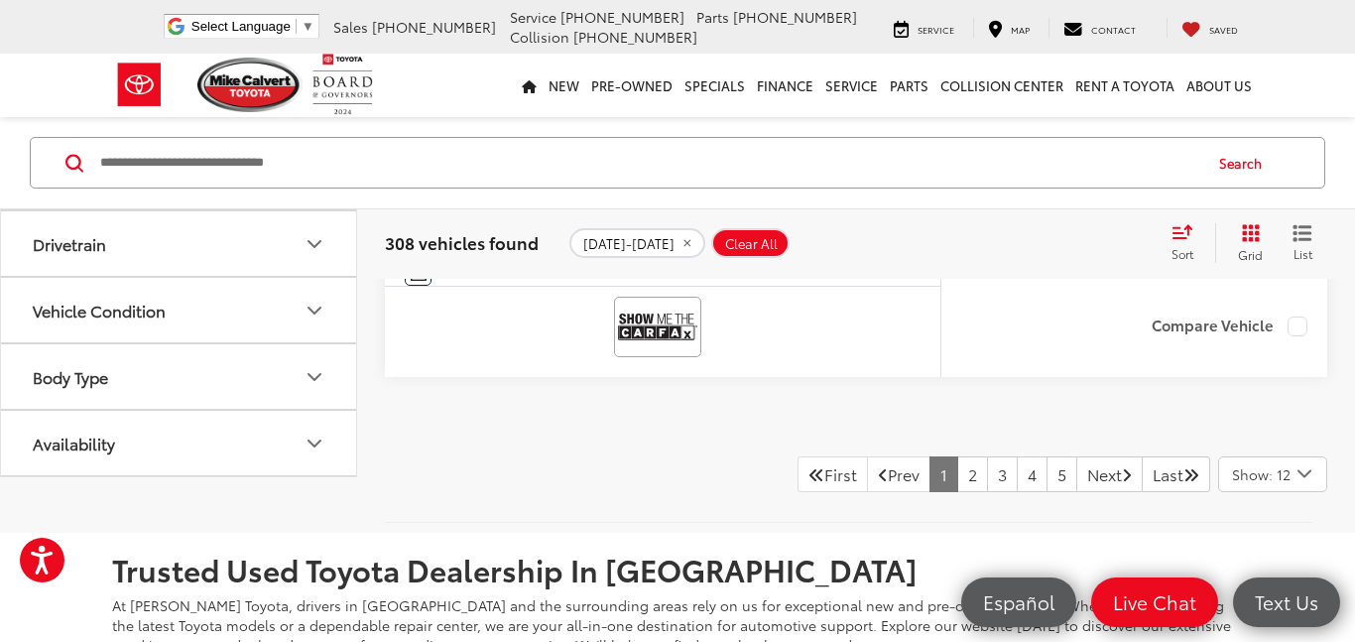
scroll to position [8571, 0]
click at [957, 470] on link "2" at bounding box center [972, 475] width 31 height 36
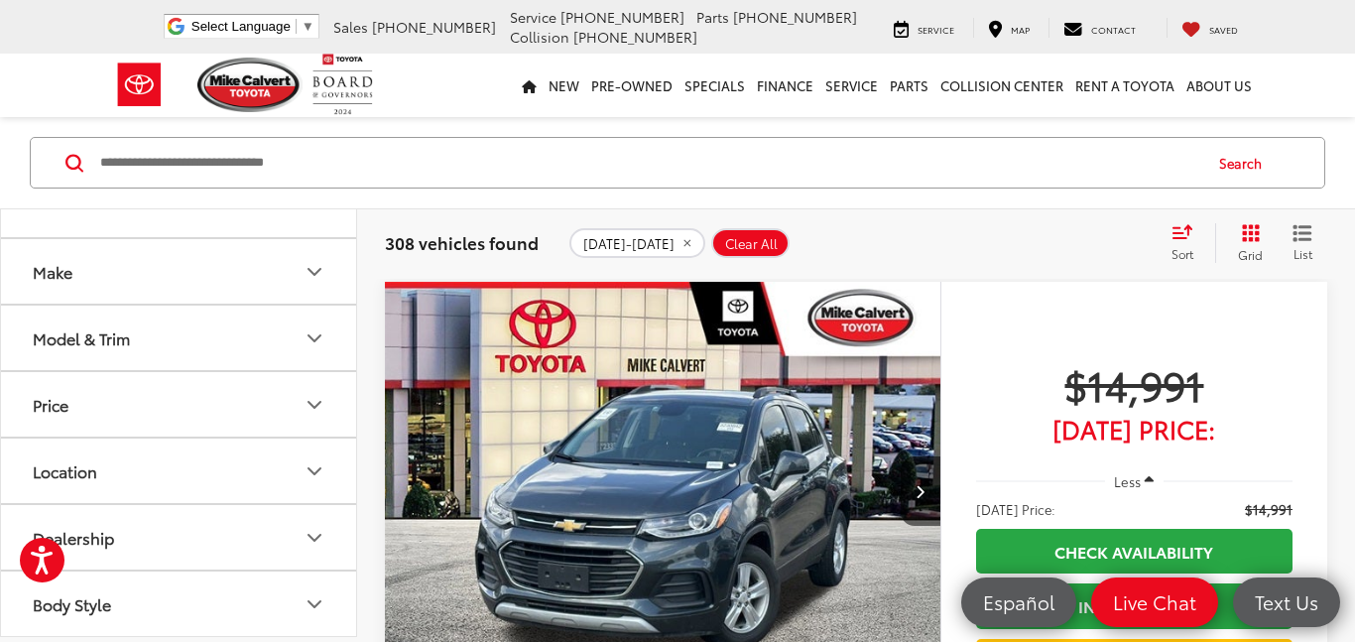
scroll to position [155, 0]
click at [236, 434] on button "Price" at bounding box center [179, 409] width 357 height 64
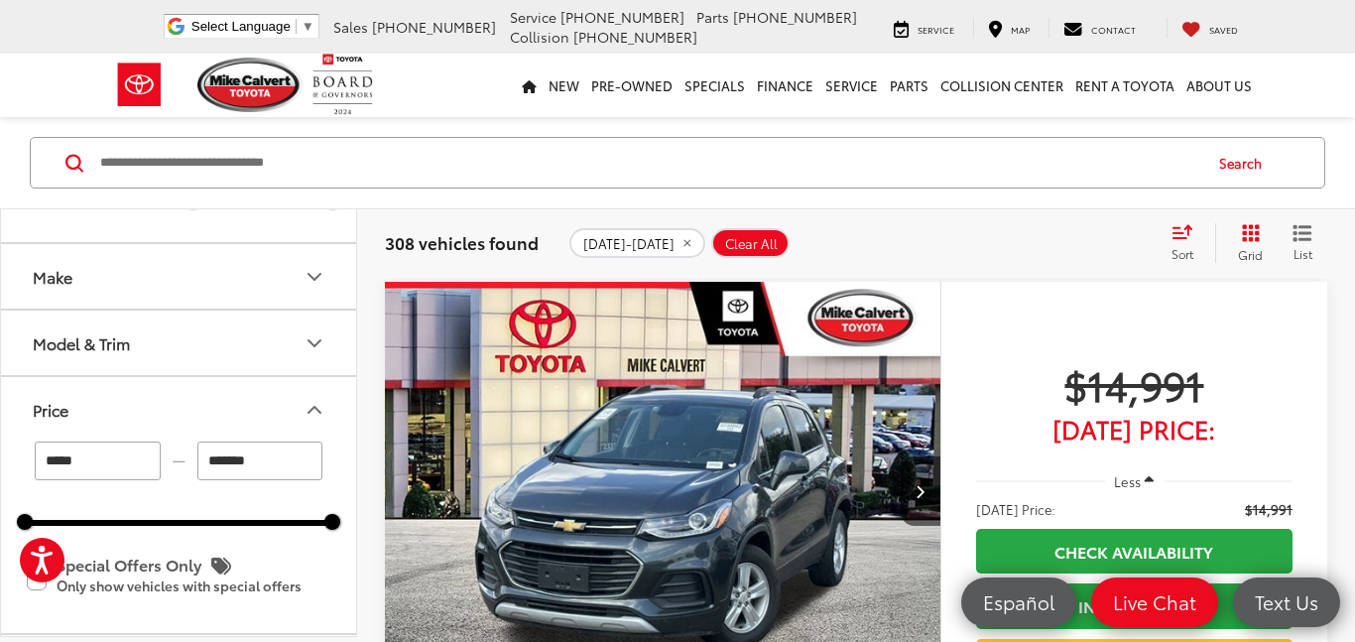
click at [263, 463] on input "*******" at bounding box center [260, 460] width 126 height 39
type input "*"
type input "******"
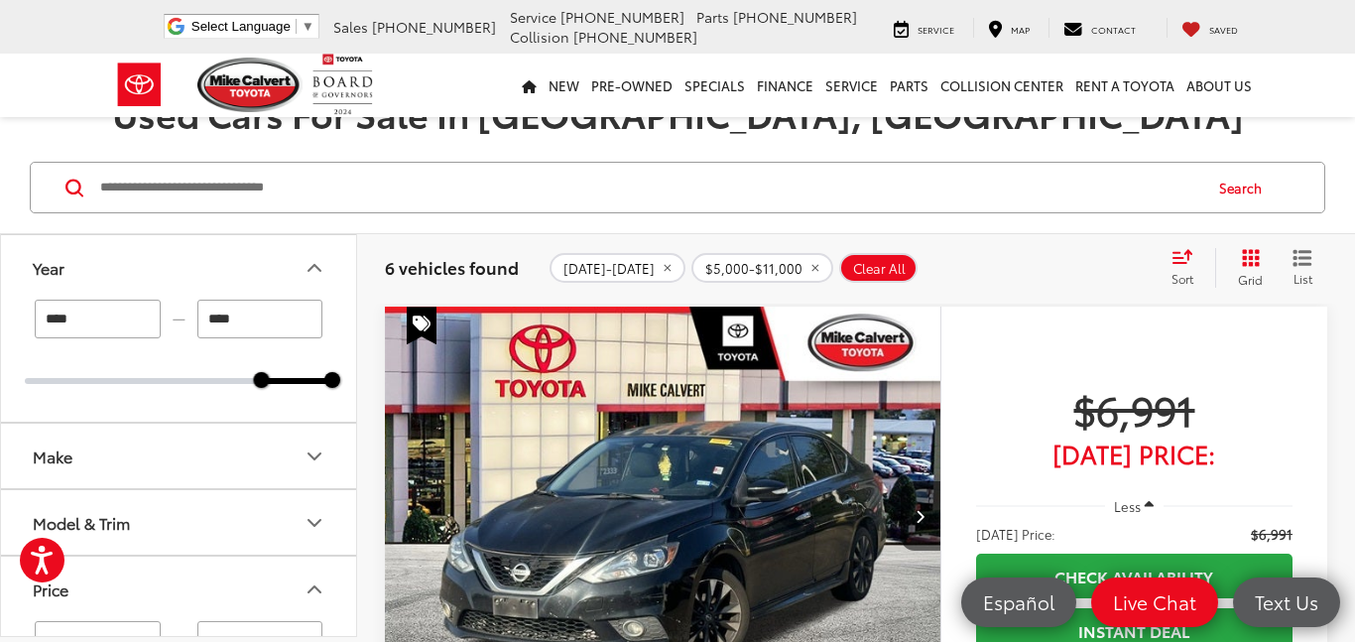
click at [119, 332] on input "****" at bounding box center [98, 319] width 126 height 39
type input "****"
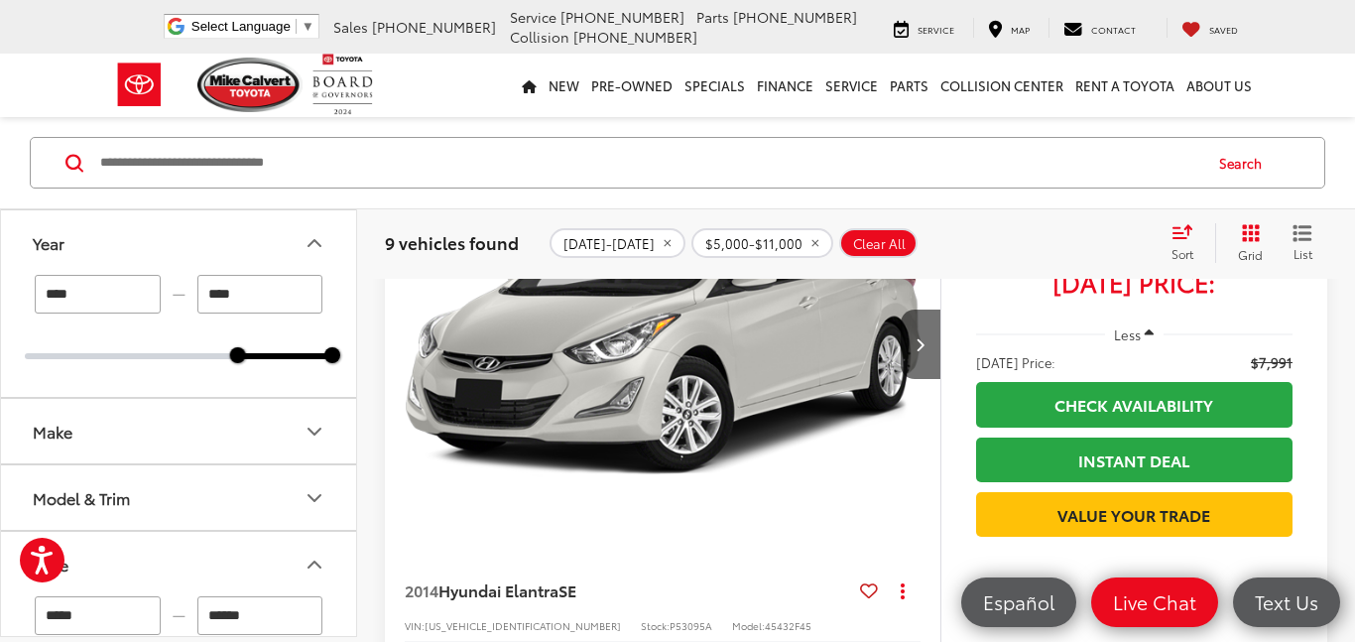
scroll to position [3132, 0]
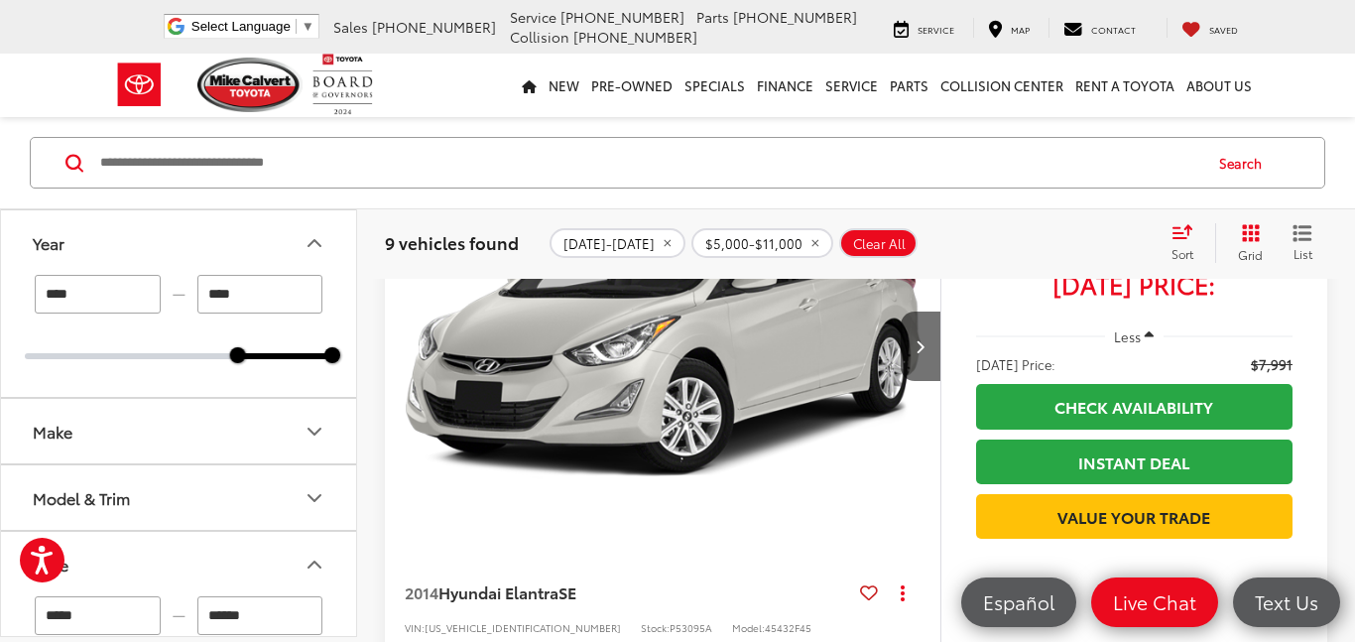
click at [812, 393] on img "2014 Hyundai Elantra SE 0" at bounding box center [663, 346] width 559 height 419
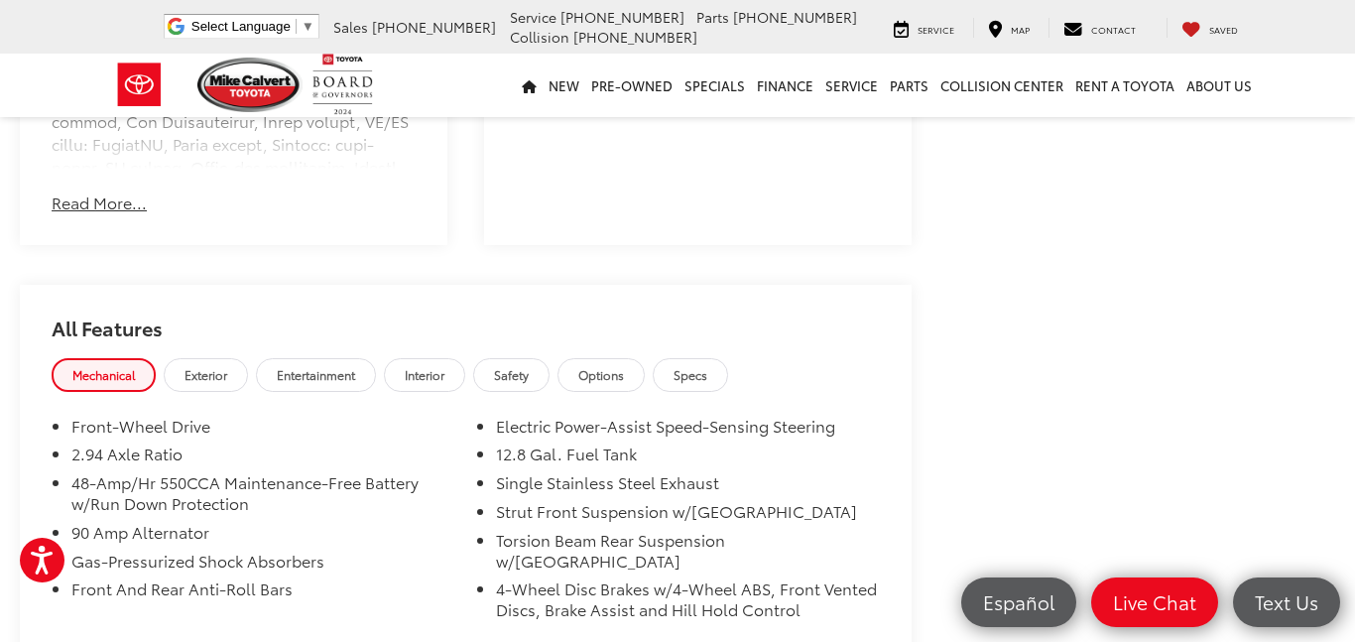
scroll to position [1392, 0]
click at [209, 367] on span "Exterior" at bounding box center [206, 375] width 43 height 17
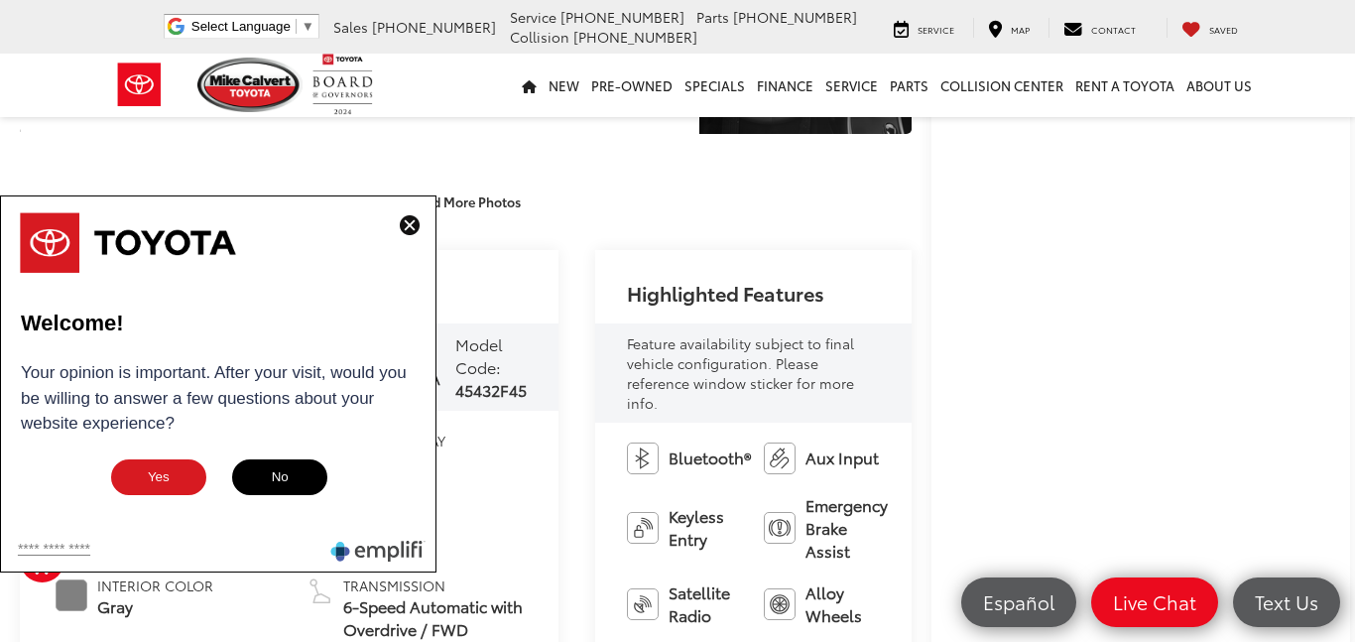
scroll to position [418, 0]
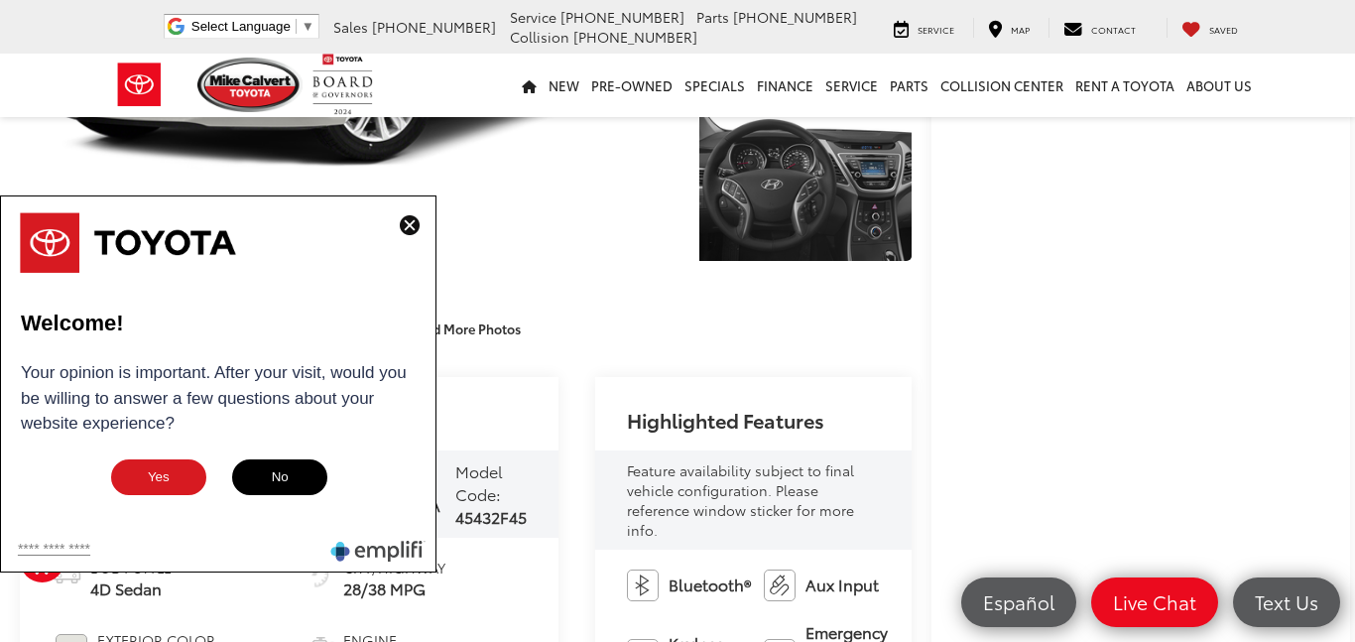
click at [410, 222] on img at bounding box center [410, 225] width 20 height 20
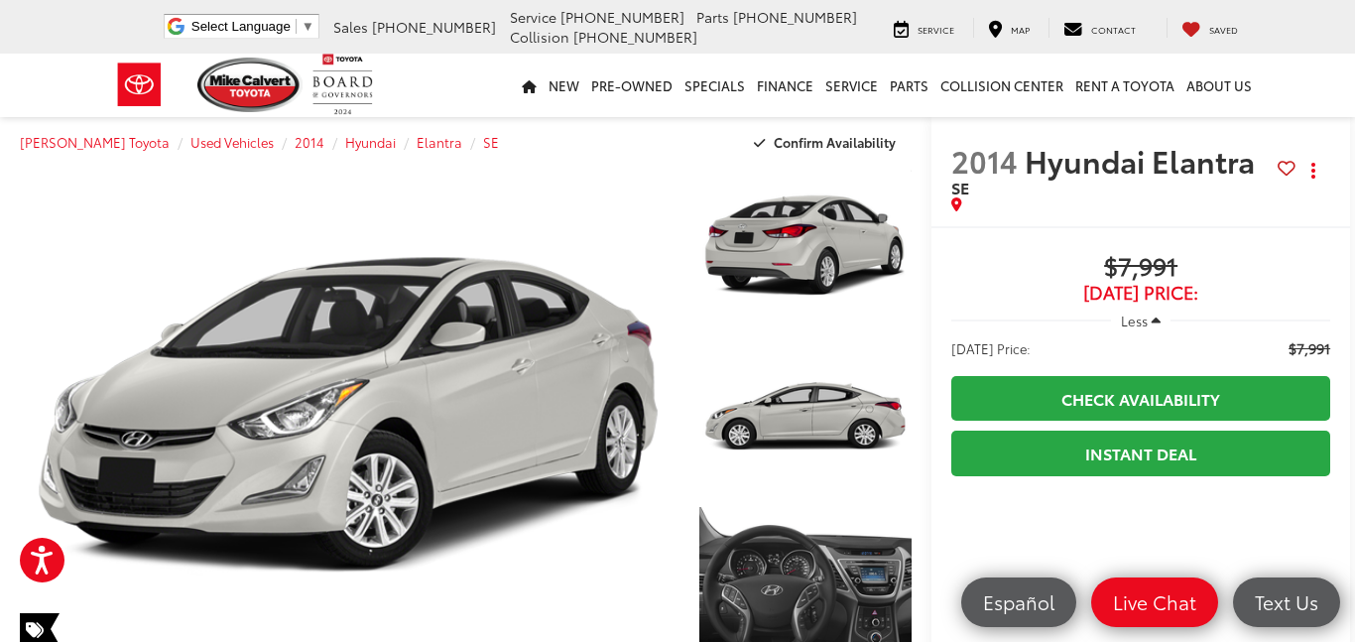
scroll to position [0, 0]
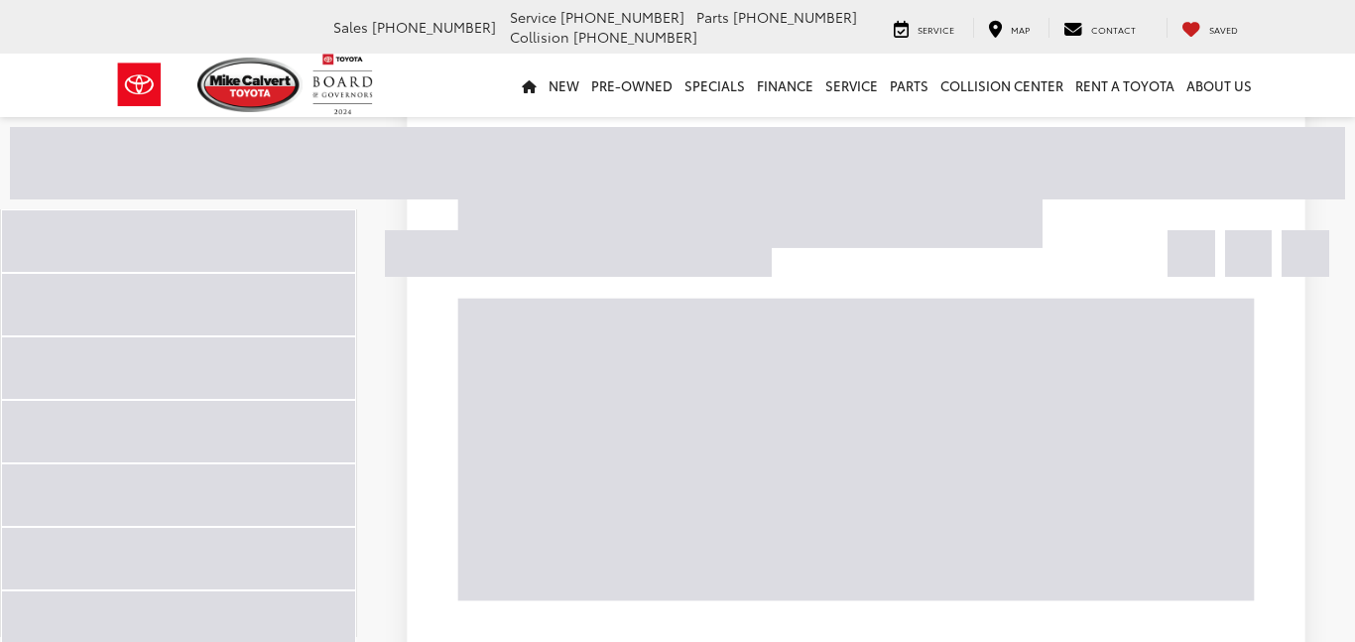
scroll to position [128, 0]
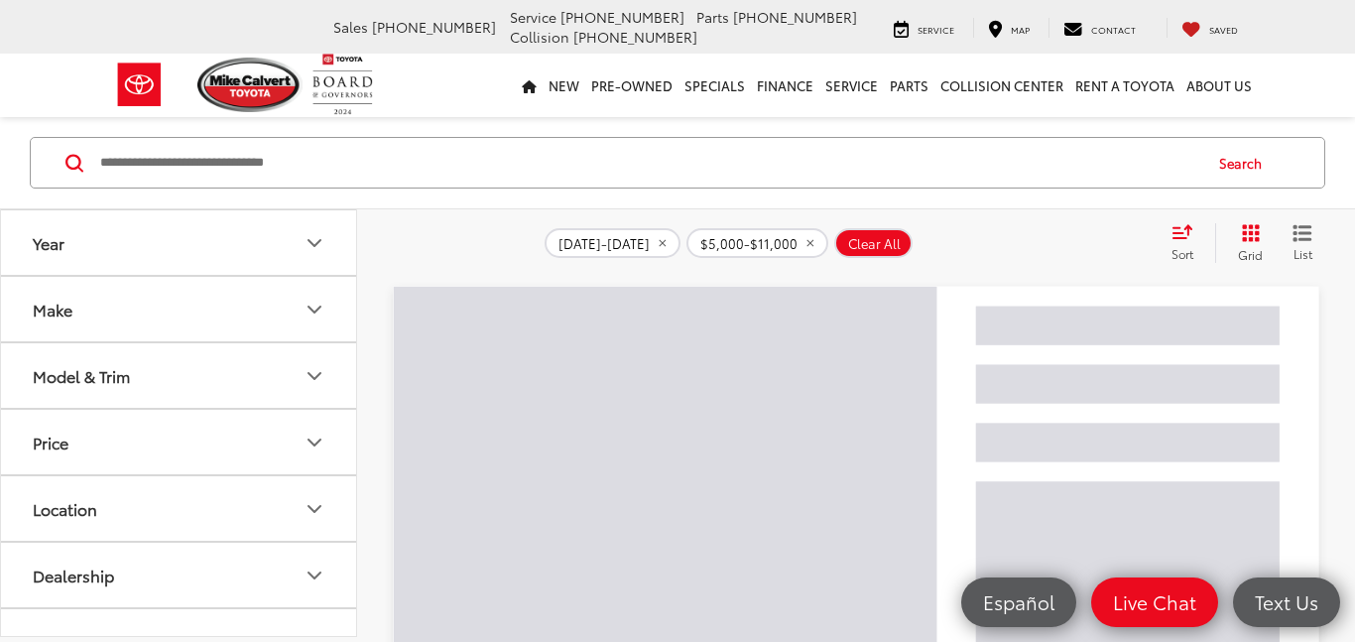
click at [55, 260] on button "Year" at bounding box center [179, 242] width 357 height 64
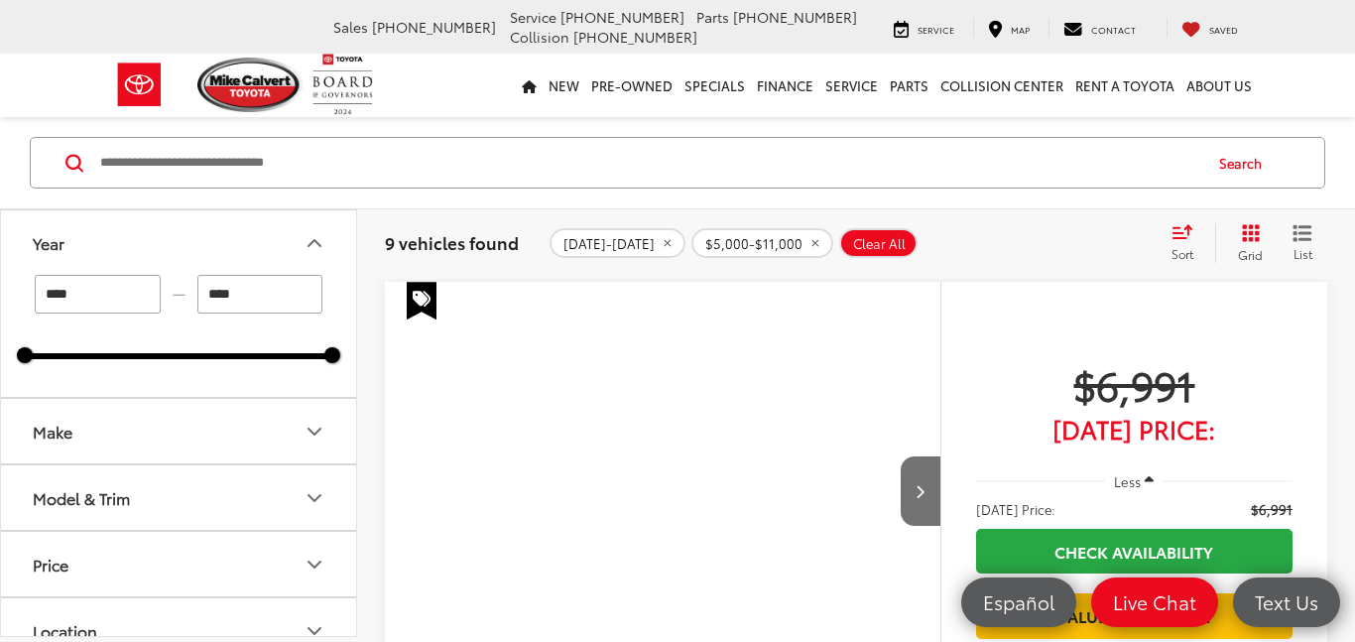
type input "****"
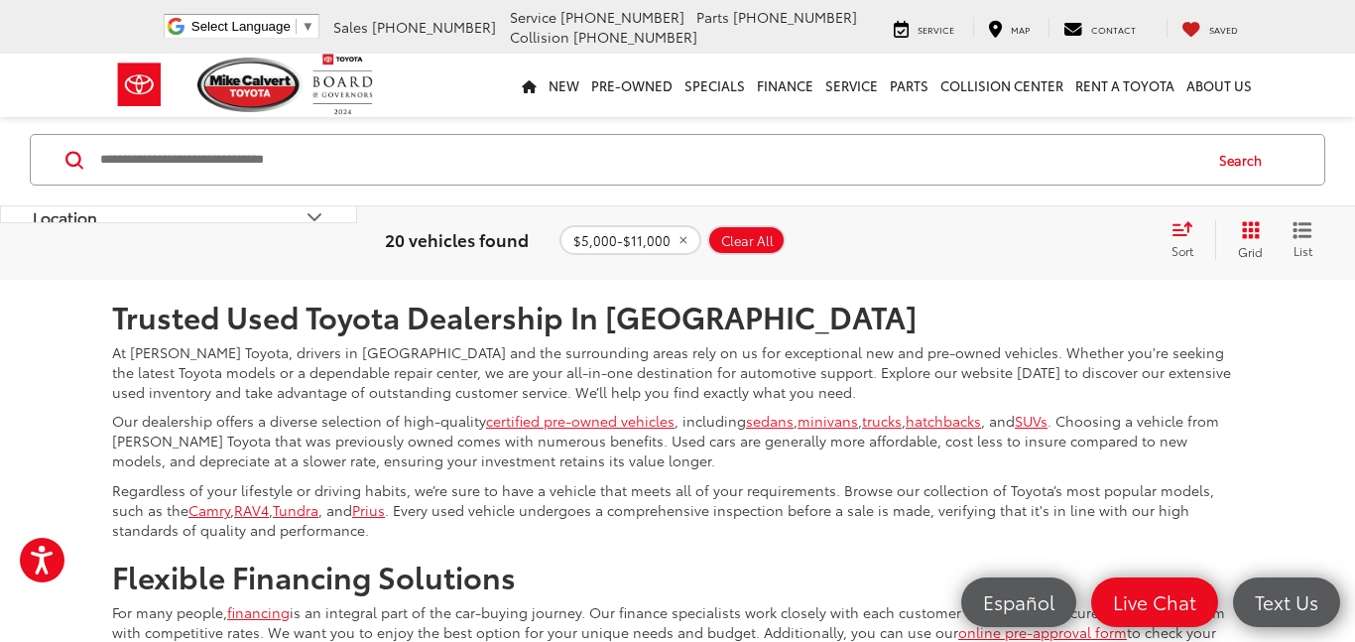
scroll to position [8647, 0]
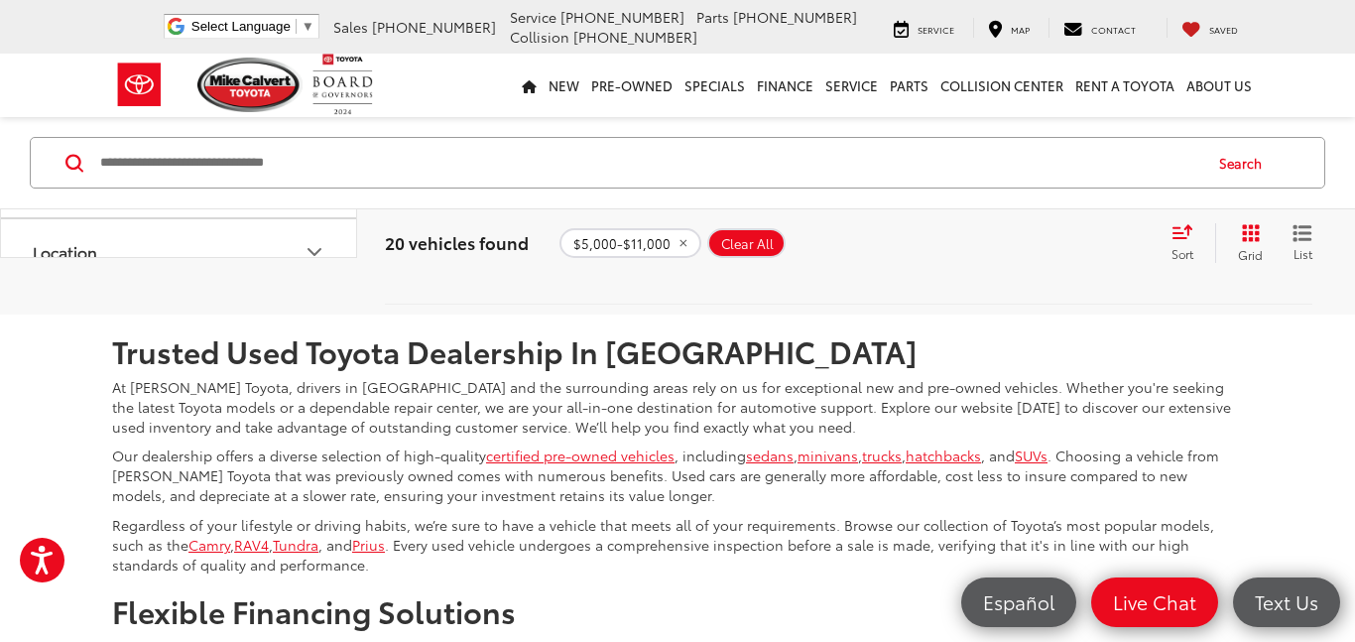
click at [1082, 274] on link "1" at bounding box center [1096, 256] width 29 height 36
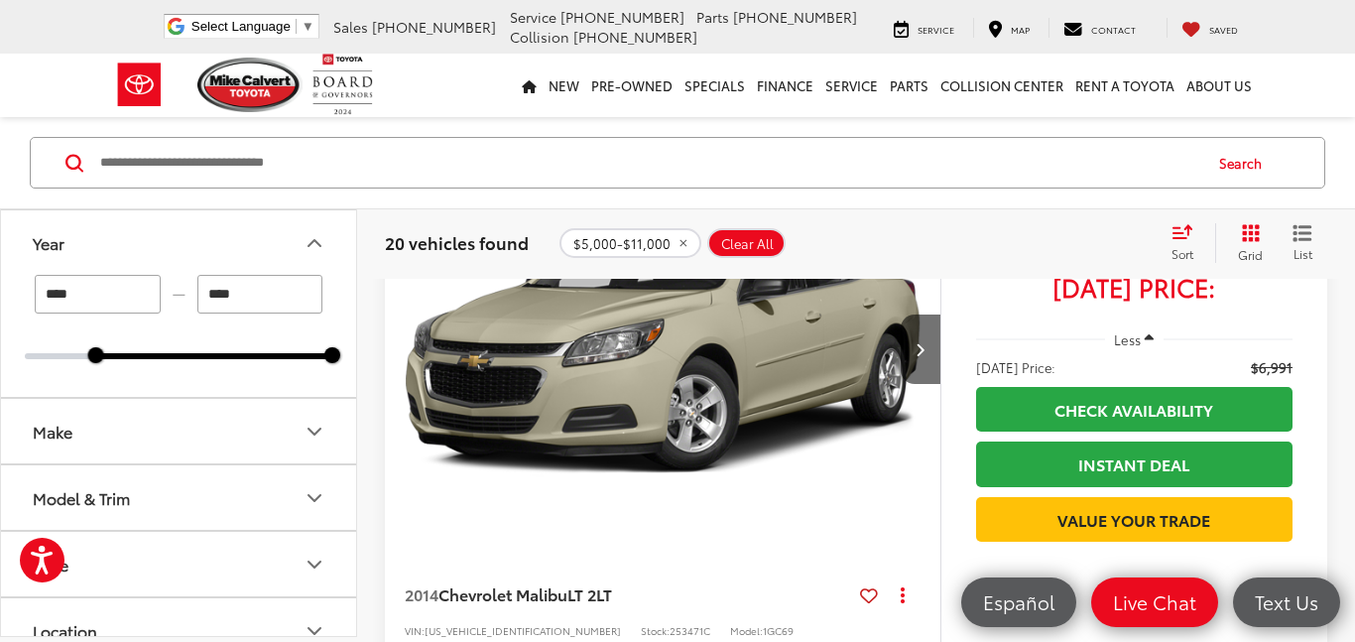
type input "****"
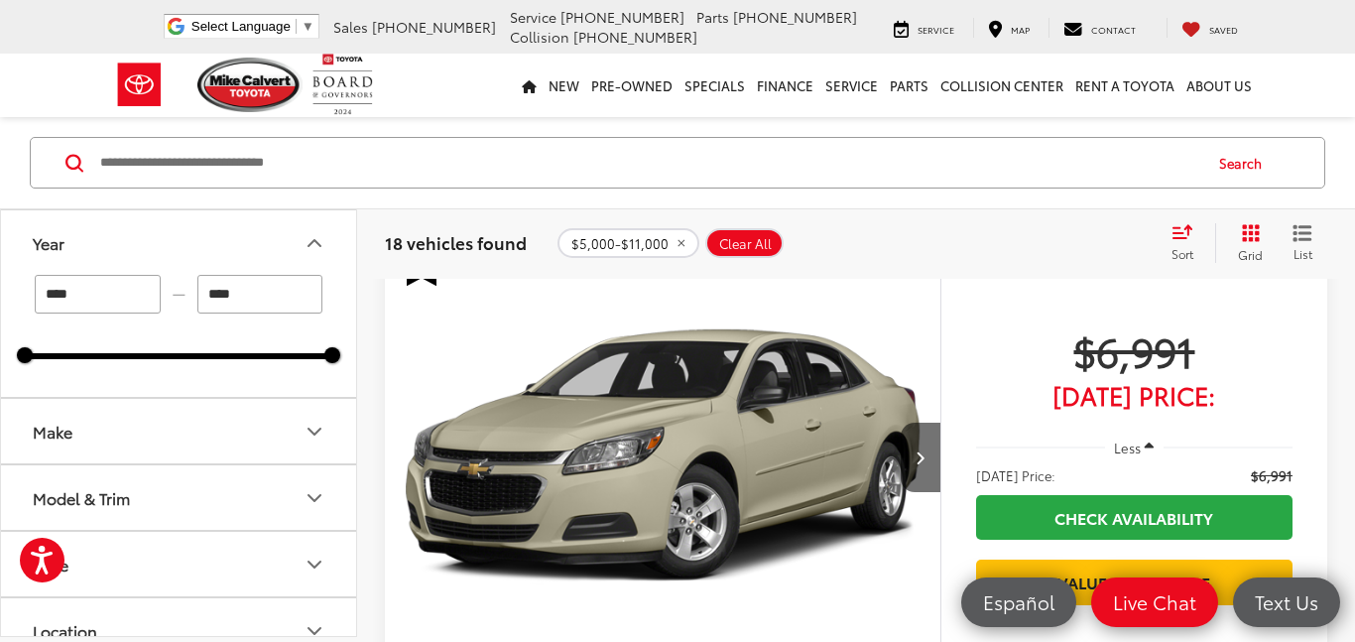
scroll to position [216, 0]
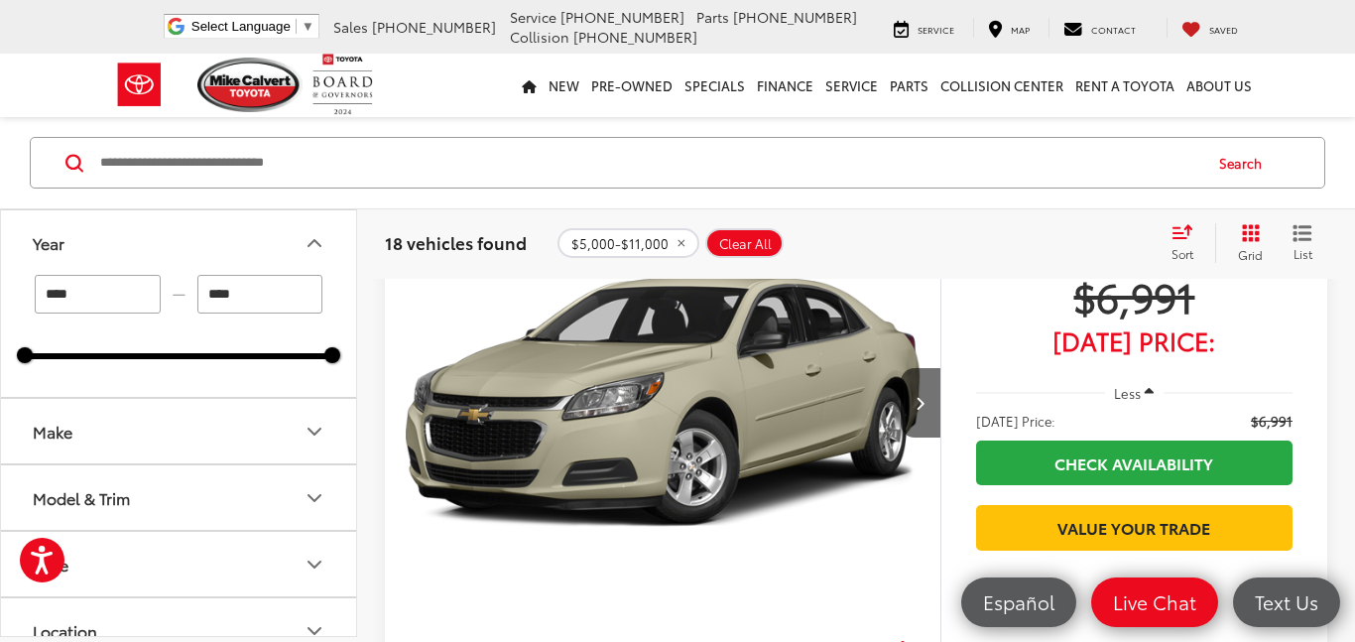
click at [199, 567] on button "Price" at bounding box center [179, 564] width 357 height 64
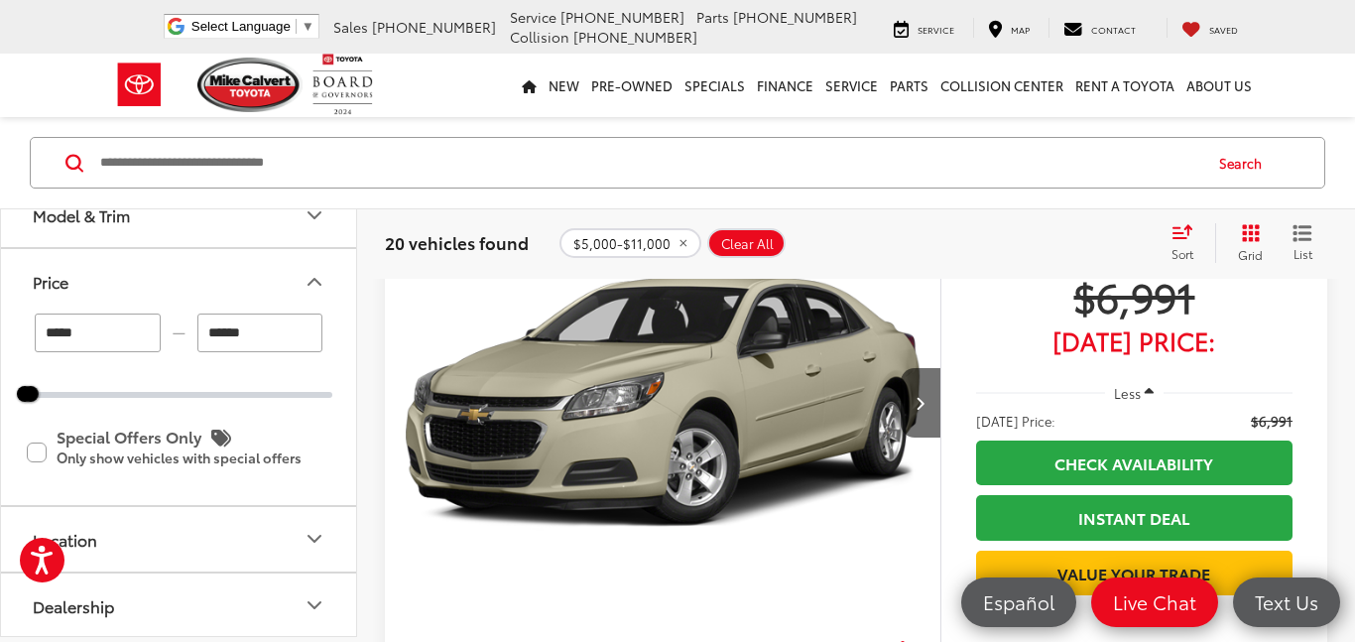
scroll to position [277, 0]
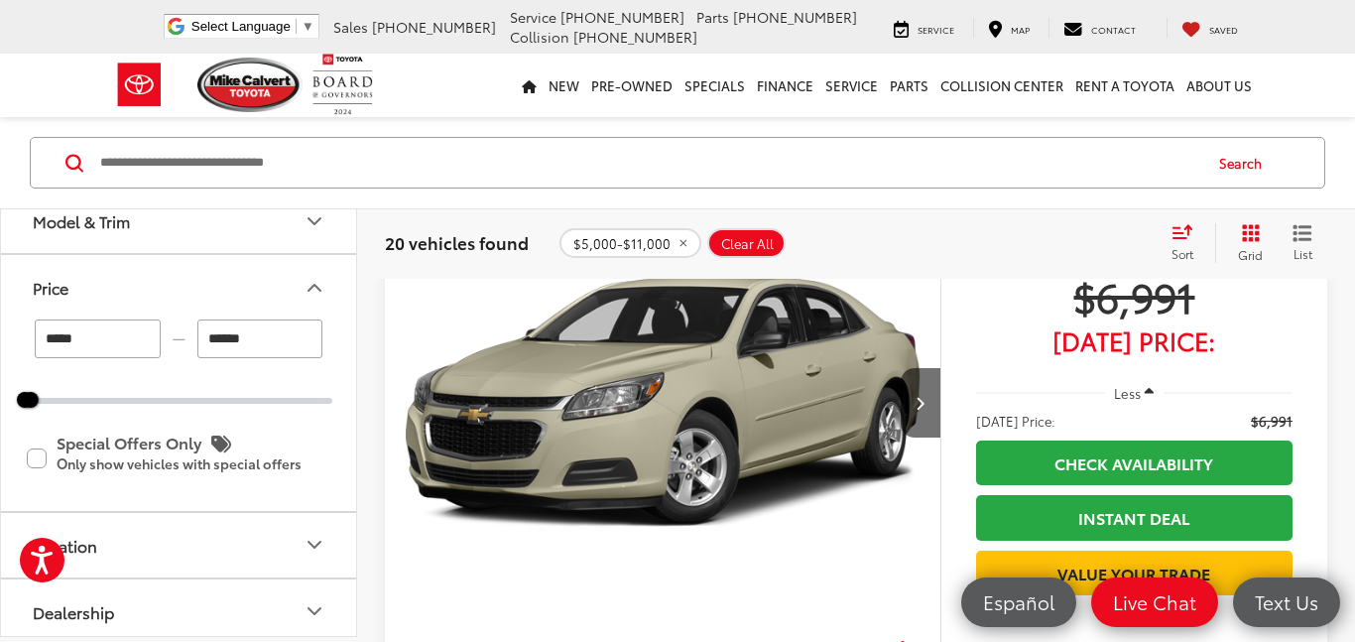
click at [87, 347] on input "*****" at bounding box center [98, 338] width 126 height 39
click at [268, 347] on input "******" at bounding box center [260, 338] width 126 height 39
type input "*"
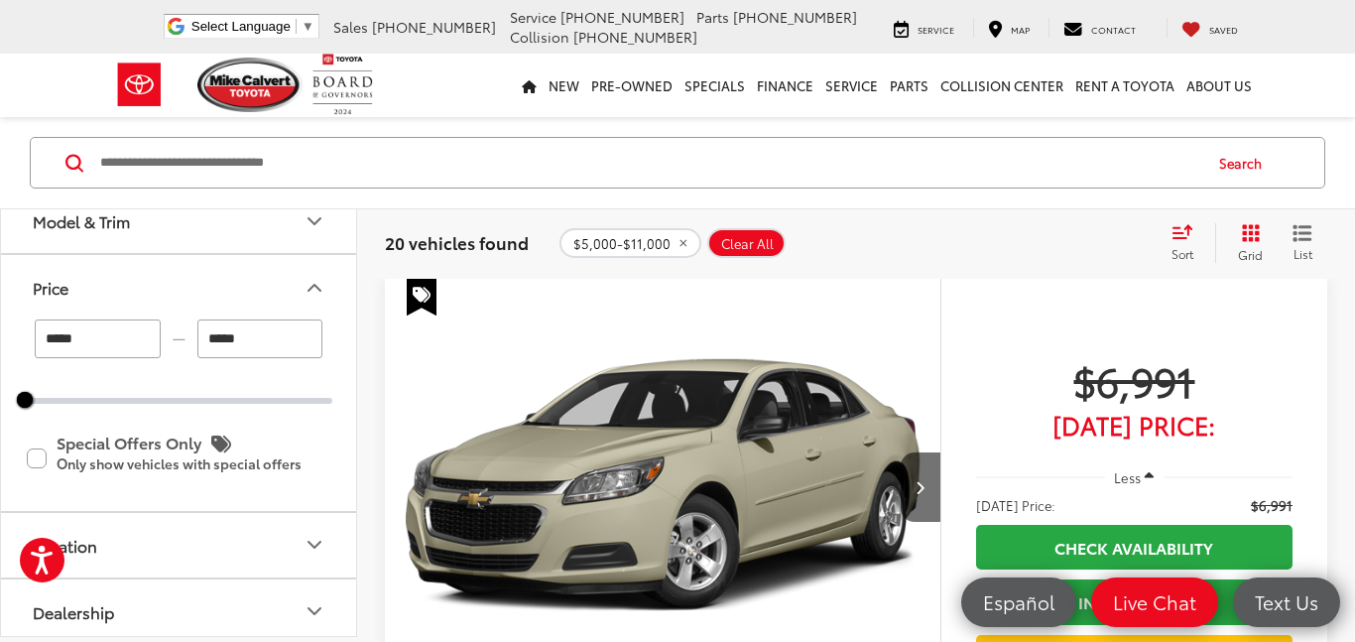
scroll to position [128, 0]
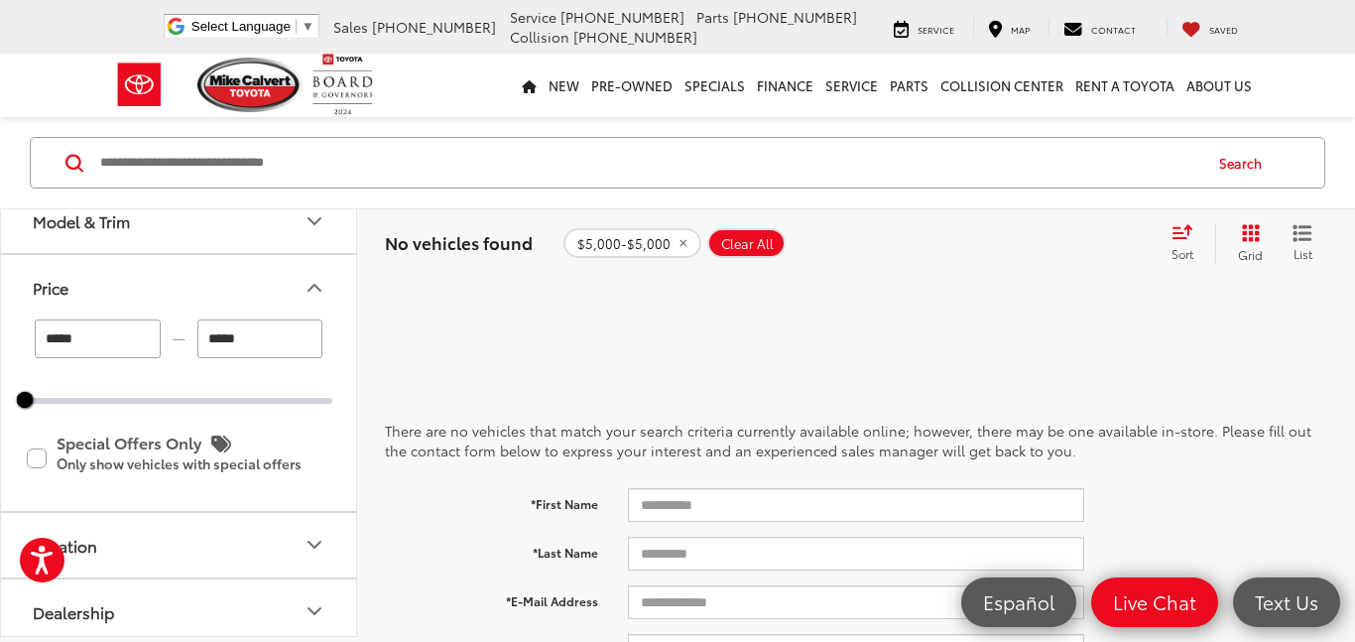
click at [236, 345] on input "*****" at bounding box center [260, 338] width 126 height 39
click at [241, 343] on input "*****" at bounding box center [260, 338] width 126 height 39
type input "*"
type input "*****"
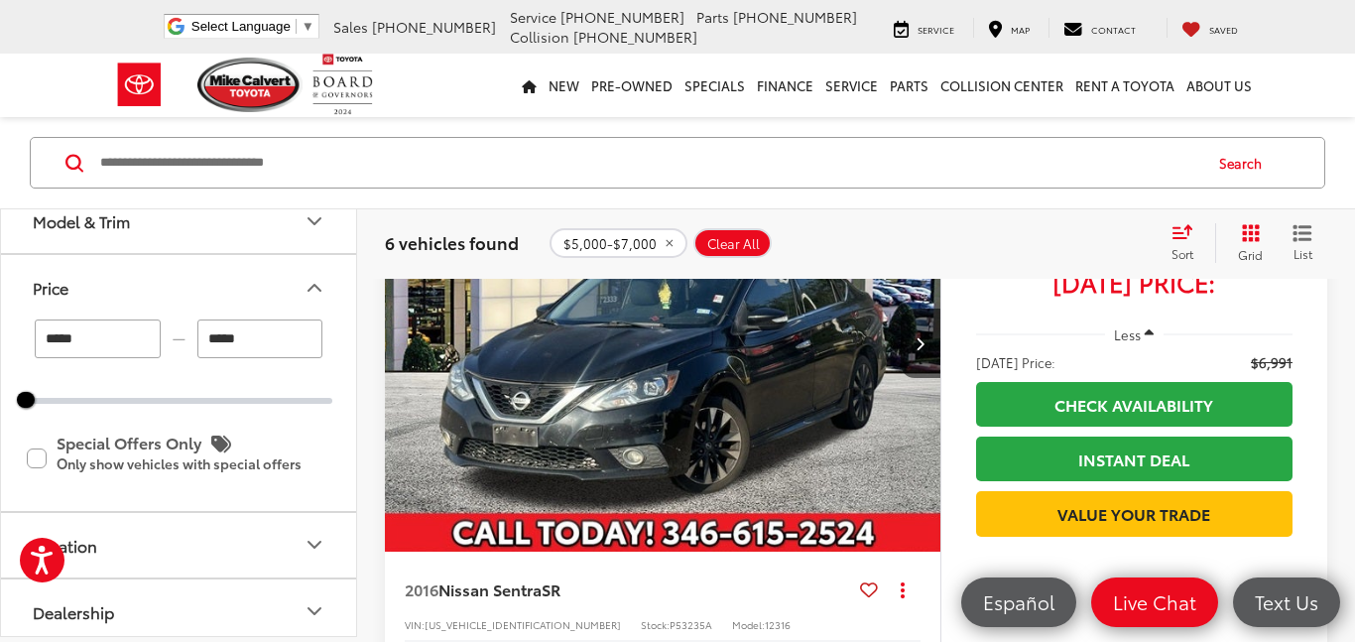
scroll to position [994, 0]
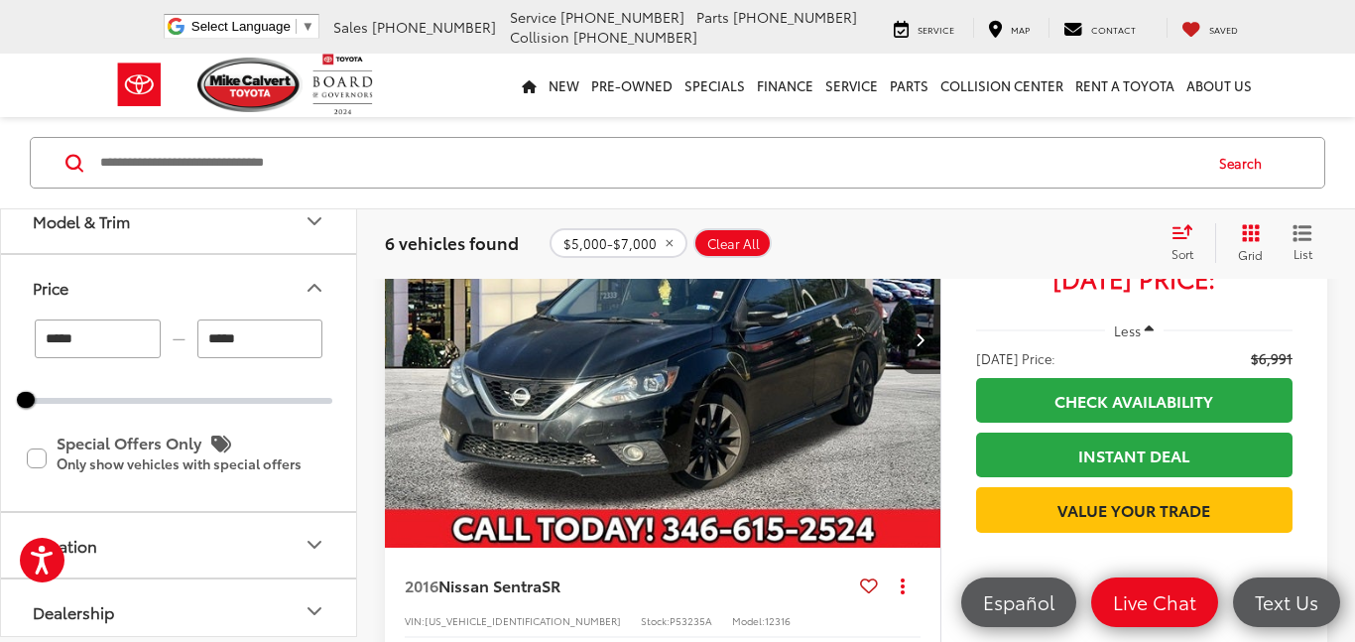
click at [847, 421] on img "2016 Nissan Sentra SR 0" at bounding box center [663, 340] width 559 height 419
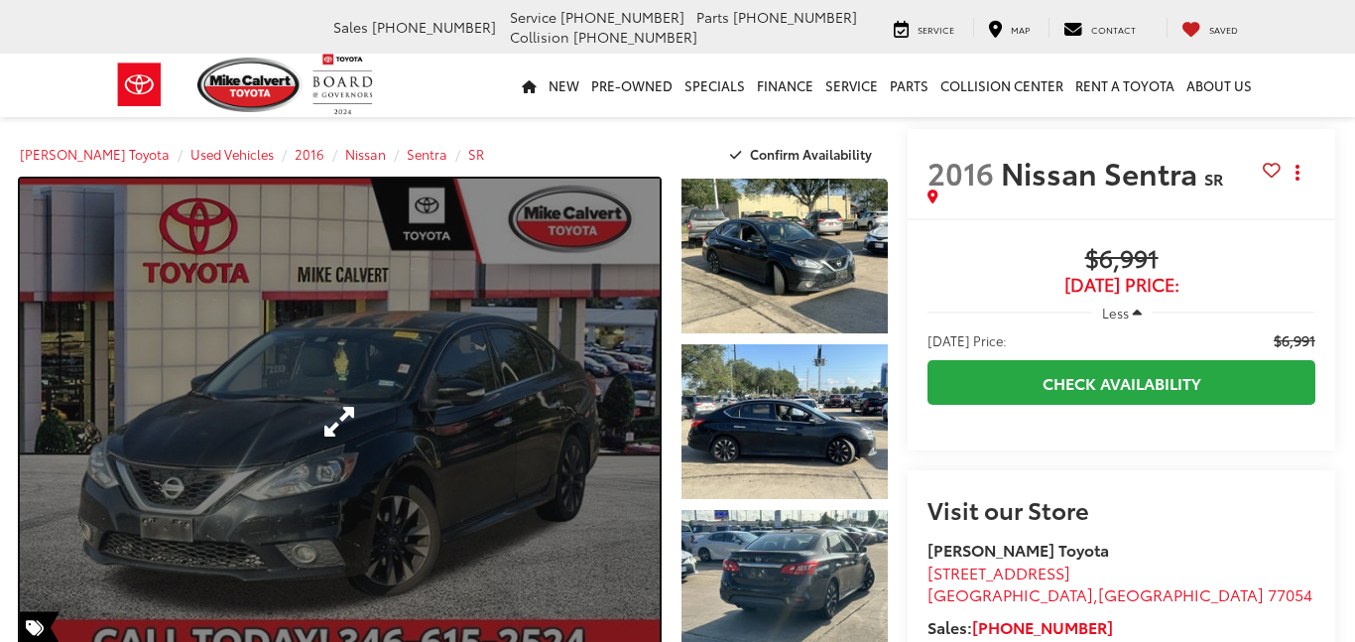
click at [79, 348] on link "Expand Photo 0" at bounding box center [340, 422] width 640 height 486
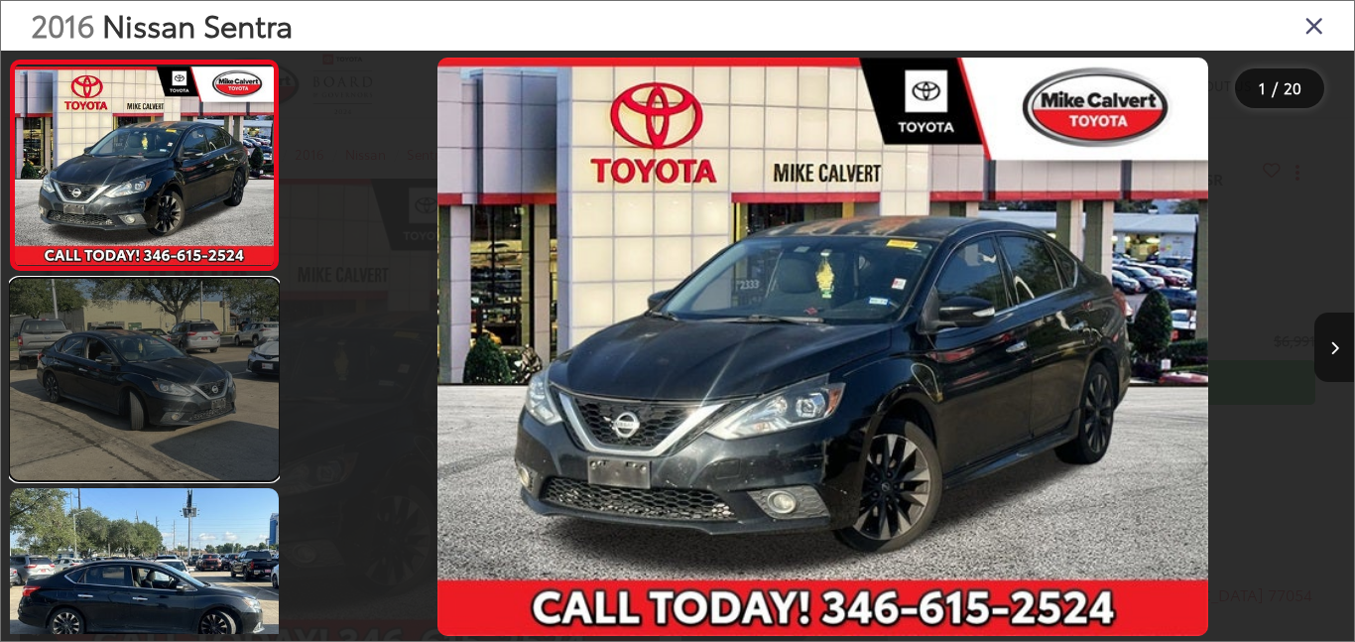
click at [121, 410] on link at bounding box center [144, 379] width 269 height 201
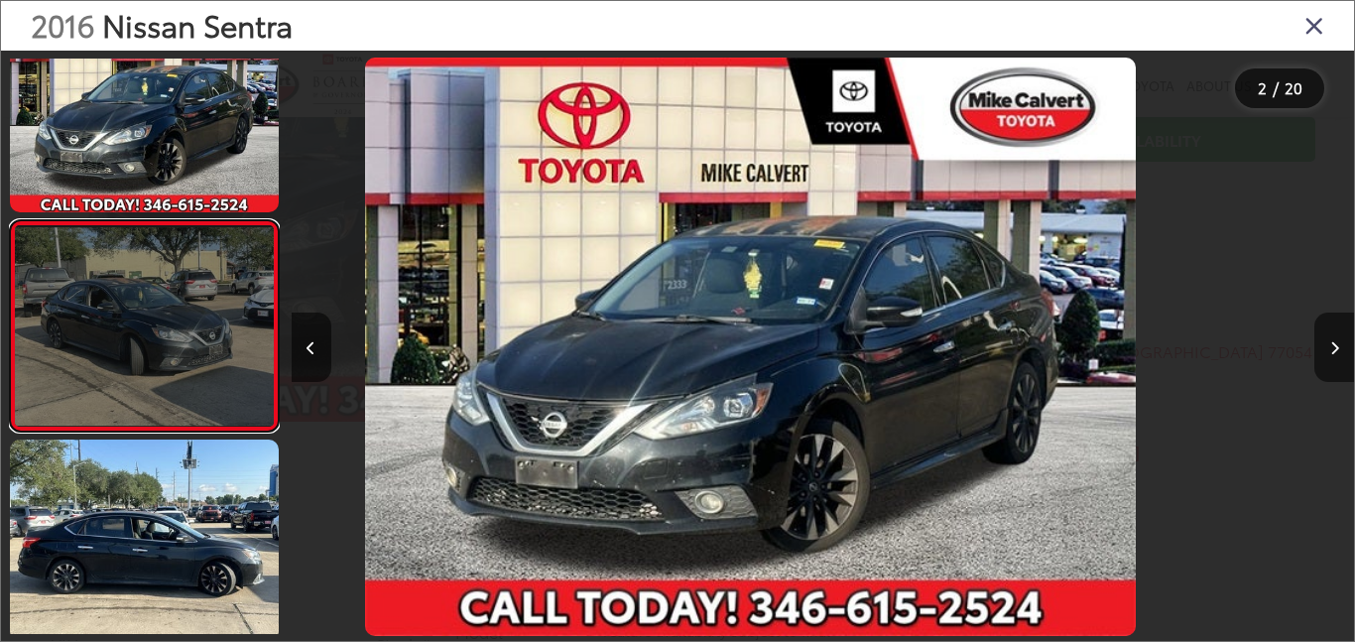
scroll to position [0, 1063]
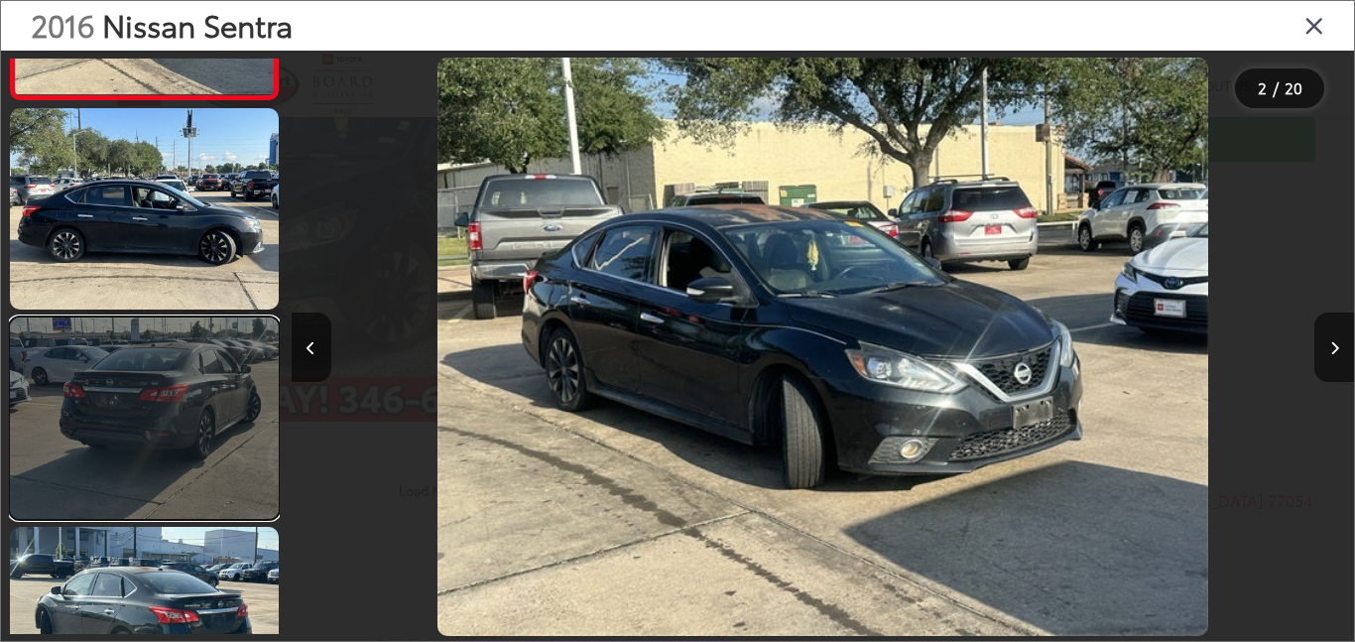
click at [138, 462] on link at bounding box center [144, 417] width 269 height 201
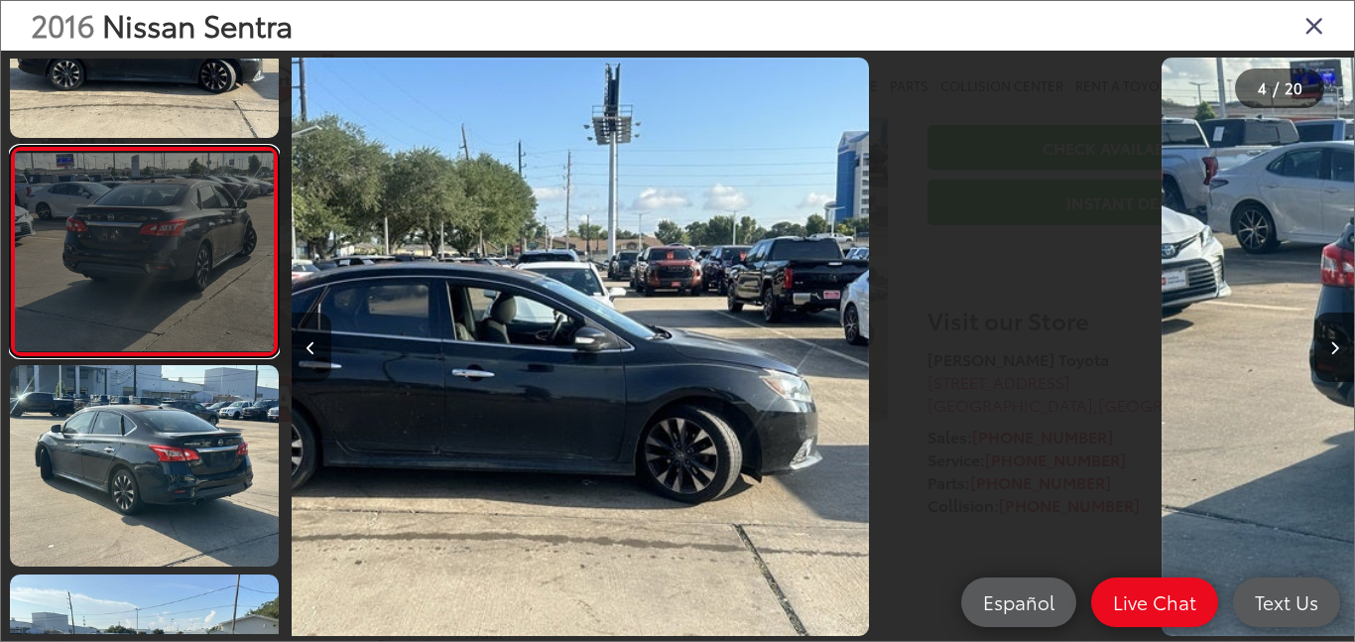
scroll to position [0, 3189]
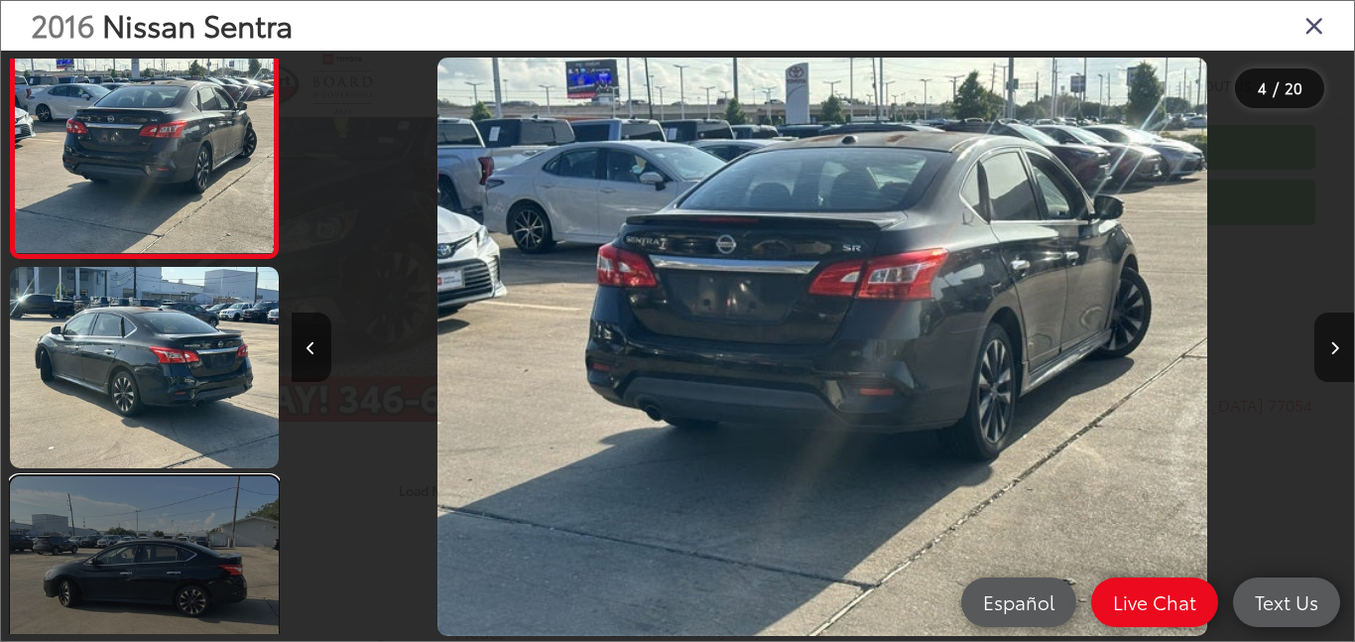
click at [152, 619] on link at bounding box center [144, 576] width 269 height 201
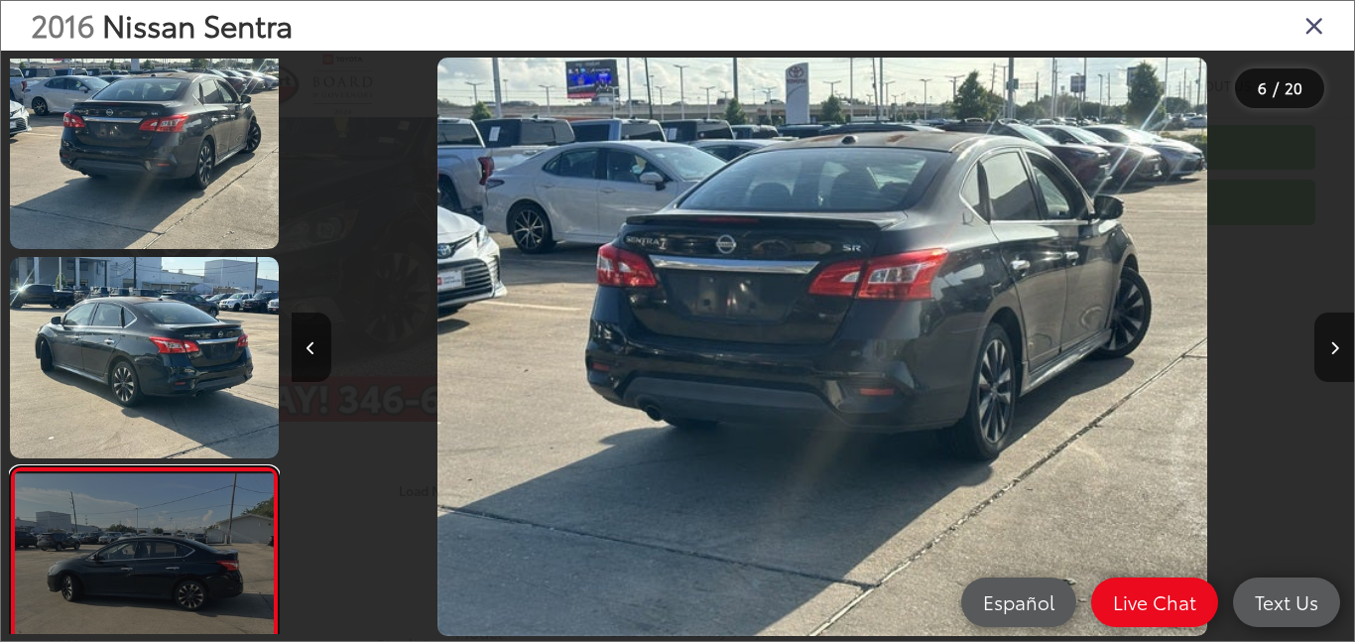
scroll to position [0, 5314]
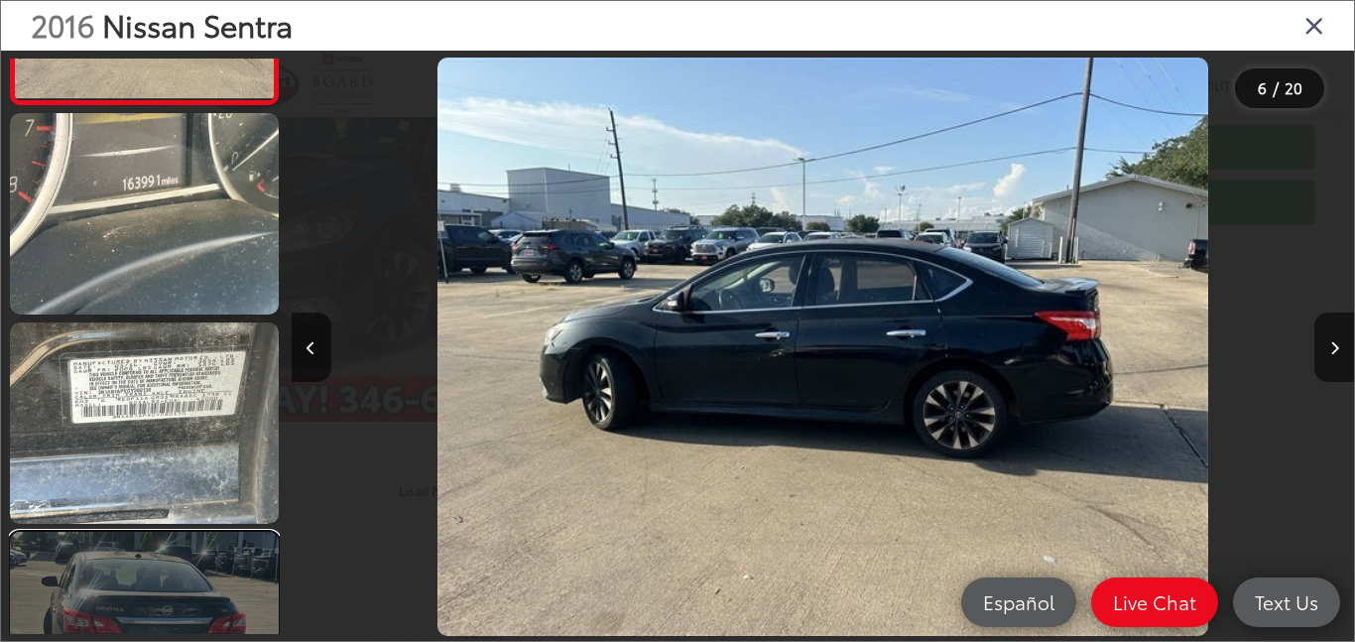
click at [162, 557] on link at bounding box center [144, 632] width 269 height 201
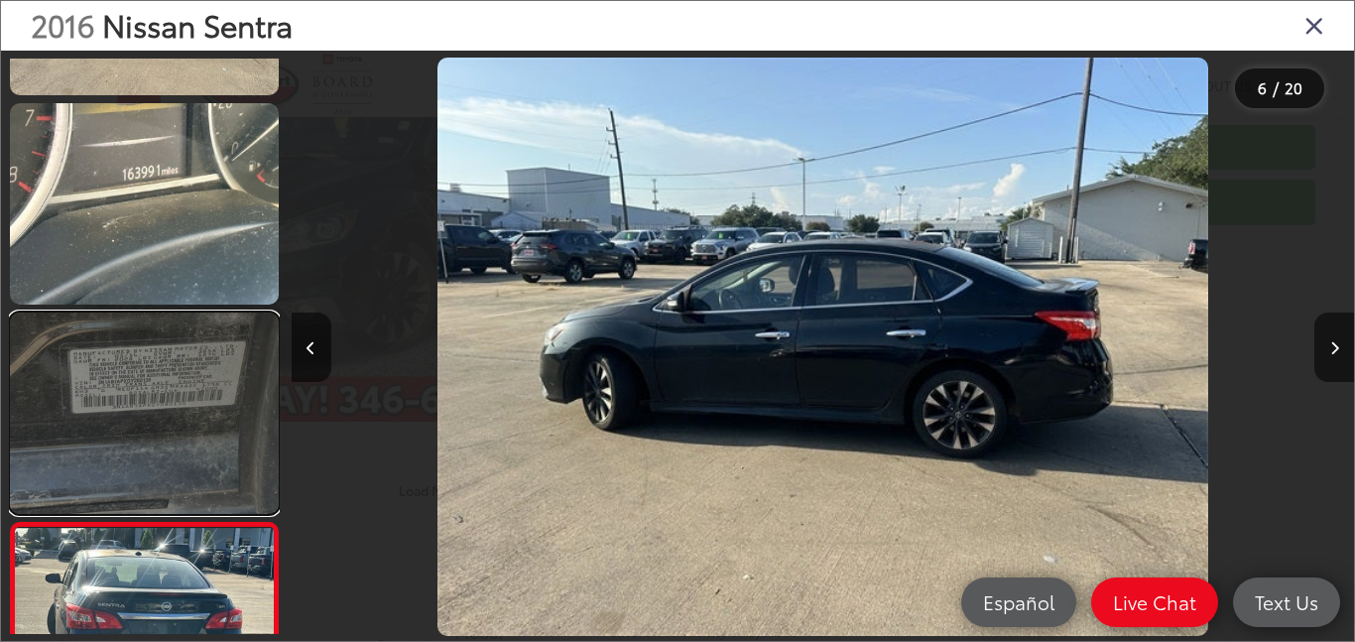
click at [101, 420] on link at bounding box center [144, 413] width 269 height 201
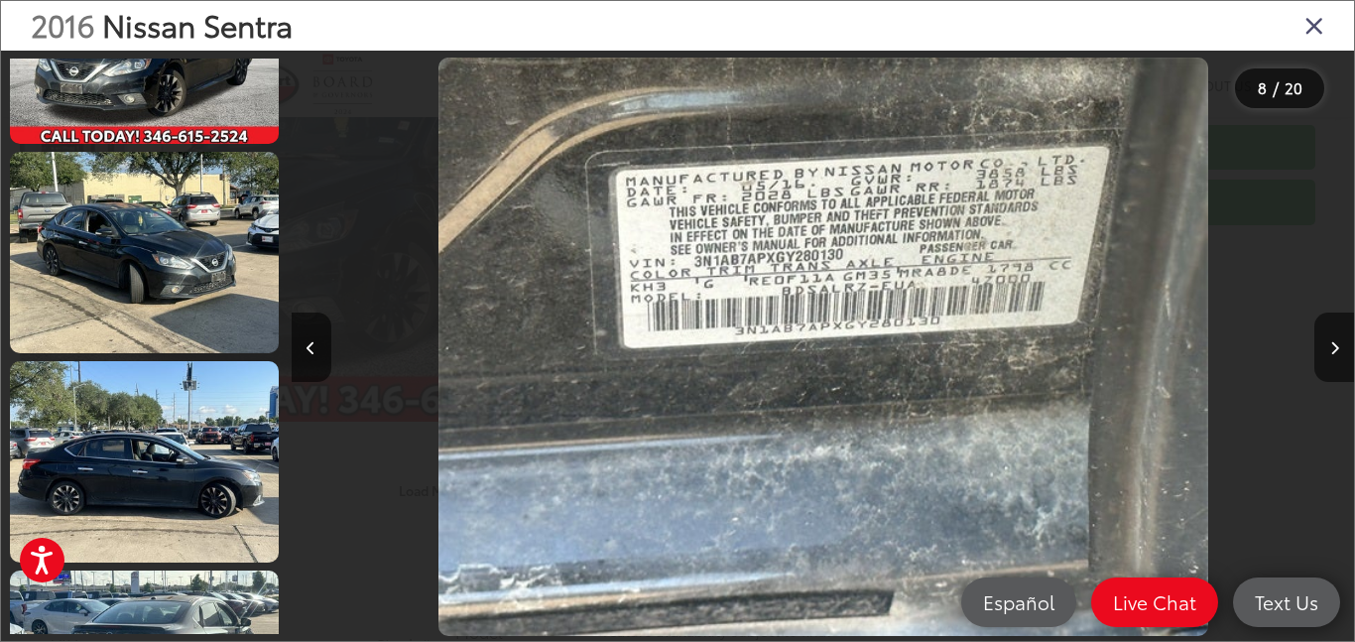
scroll to position [0, 0]
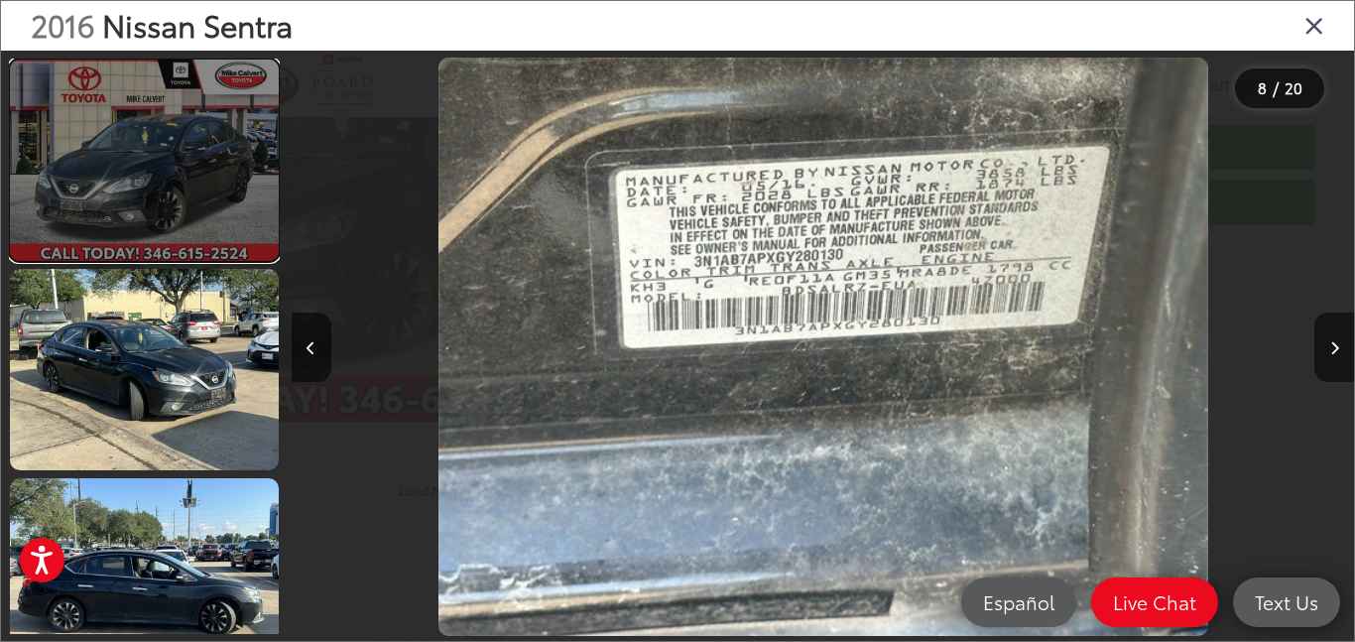
click at [88, 177] on link at bounding box center [144, 160] width 269 height 201
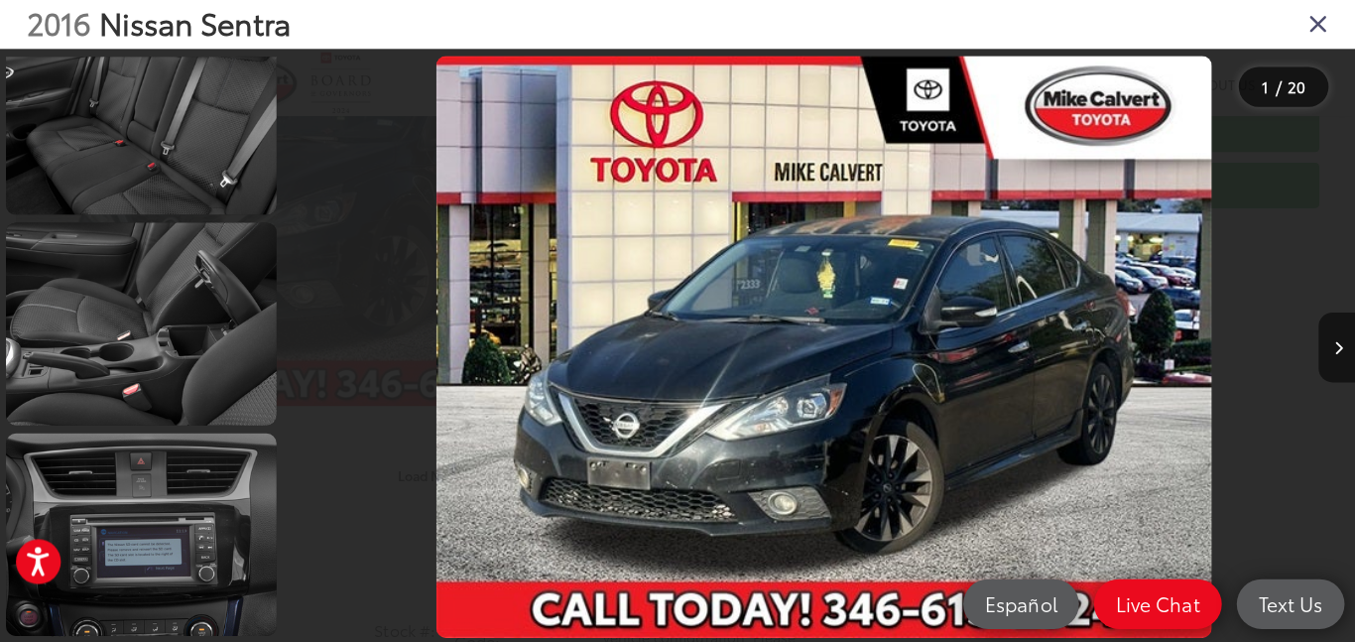
scroll to position [265, 0]
click at [1318, 27] on icon "Close gallery" at bounding box center [1315, 25] width 20 height 26
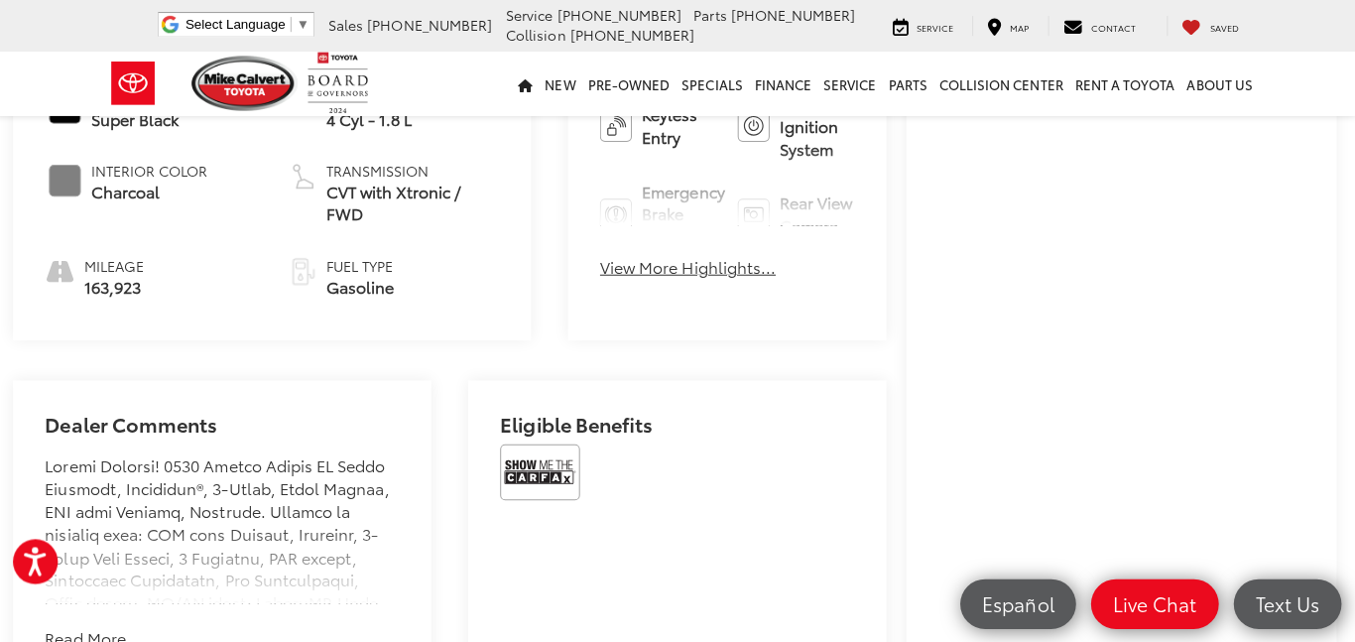
scroll to position [0, 0]
